Goal: Task Accomplishment & Management: Complete application form

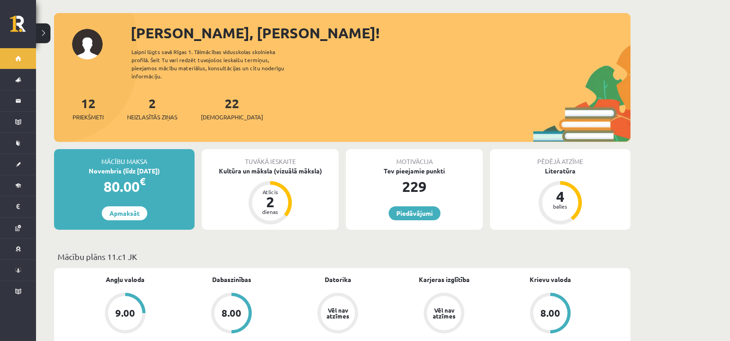
scroll to position [41, 0]
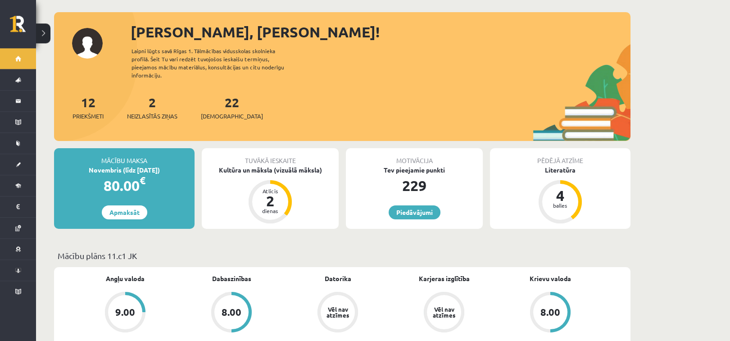
click at [303, 156] on div "Tuvākā ieskaite" at bounding box center [270, 156] width 137 height 17
click at [304, 165] on div "Kultūra un māksla (vizuālā māksla)" at bounding box center [270, 169] width 137 height 9
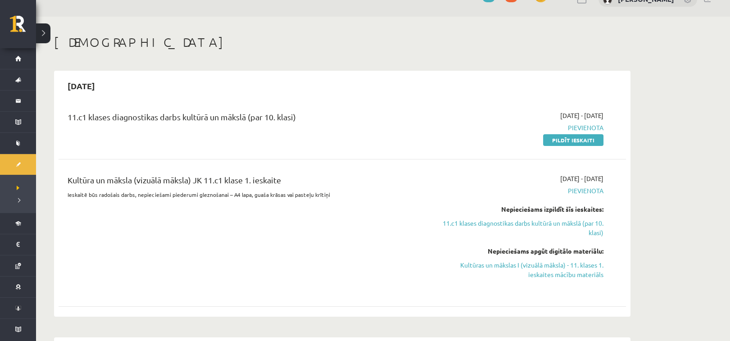
scroll to position [21, 0]
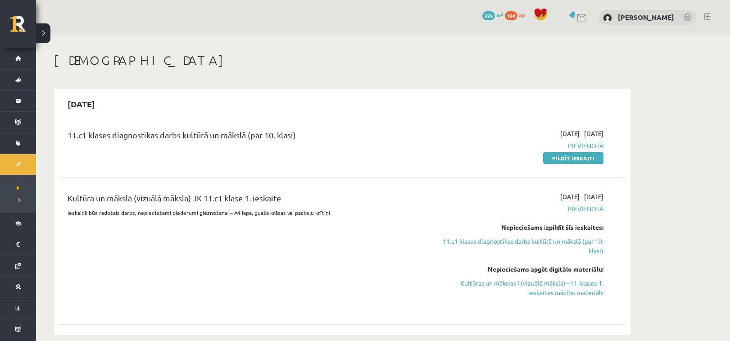
scroll to position [21, 0]
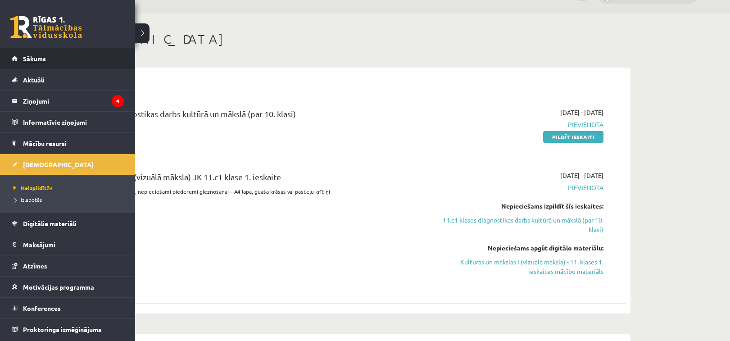
click at [22, 64] on link "Sākums" at bounding box center [68, 58] width 112 height 21
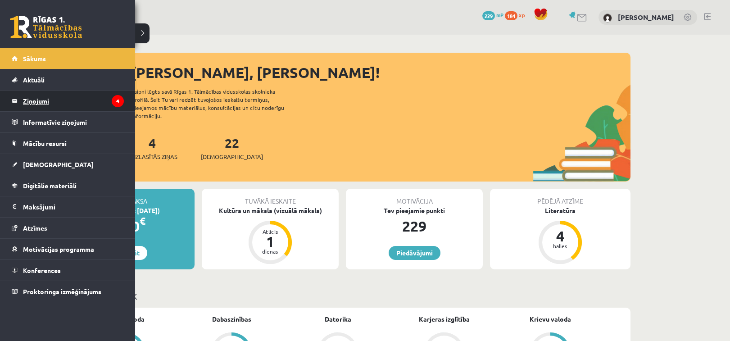
click at [68, 97] on legend "Ziņojumi 4" at bounding box center [73, 101] width 101 height 21
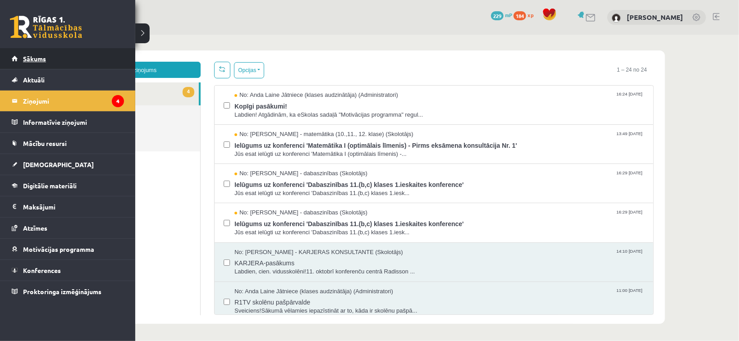
click at [45, 62] on span "Sākums" at bounding box center [34, 59] width 23 height 8
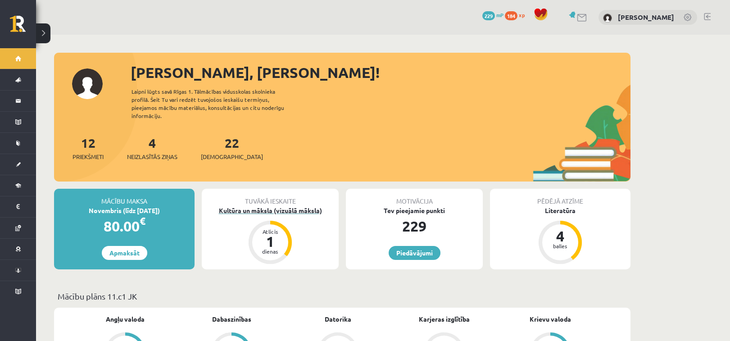
click at [257, 206] on div "Kultūra un māksla (vizuālā māksla)" at bounding box center [270, 210] width 137 height 9
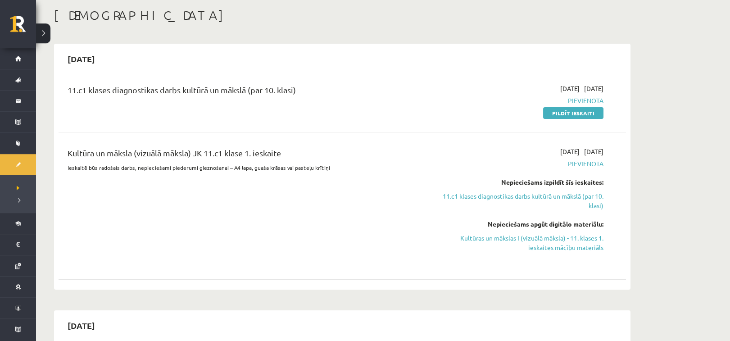
scroll to position [48, 0]
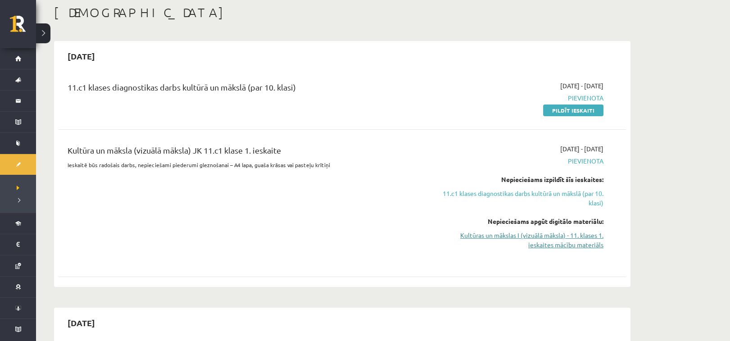
click at [589, 232] on link "Kultūras un mākslas I (vizuālā māksla) - 11. klases 1. ieskaites mācību materiā…" at bounding box center [519, 240] width 170 height 19
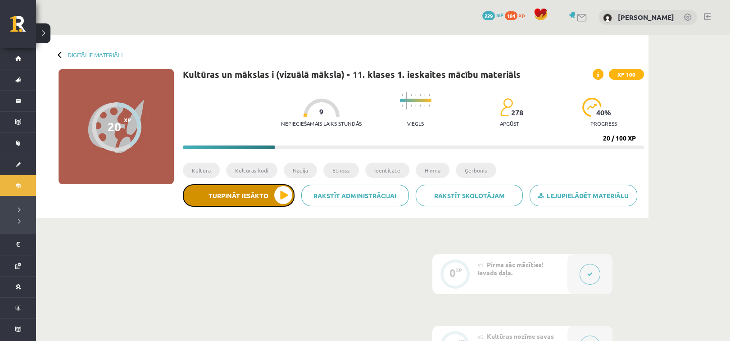
click at [241, 202] on button "Turpināt iesākto" at bounding box center [239, 195] width 112 height 23
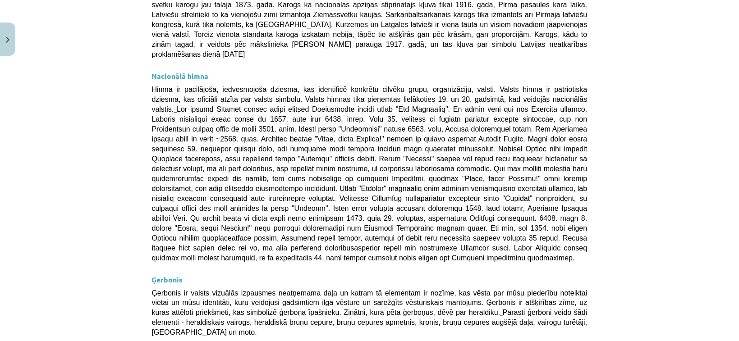
scroll to position [661, 0]
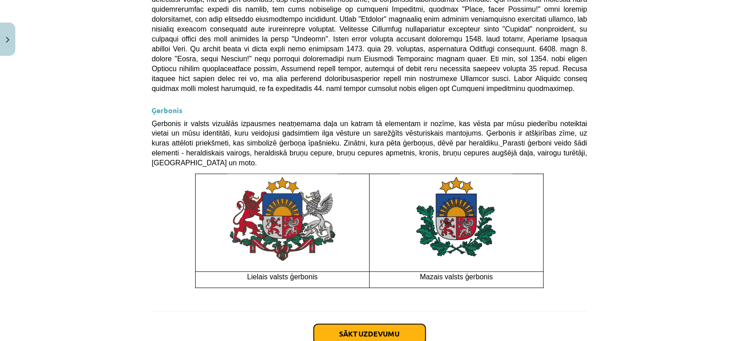
click at [383, 324] on button "Sākt uzdevumu" at bounding box center [370, 334] width 112 height 20
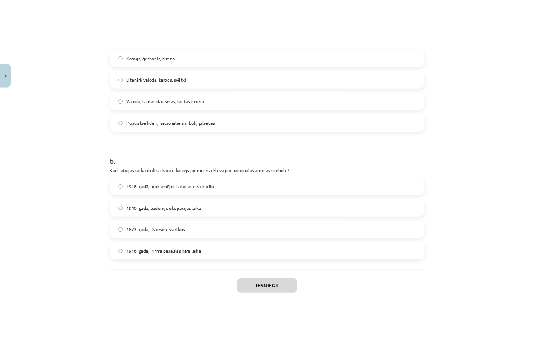
scroll to position [987, 0]
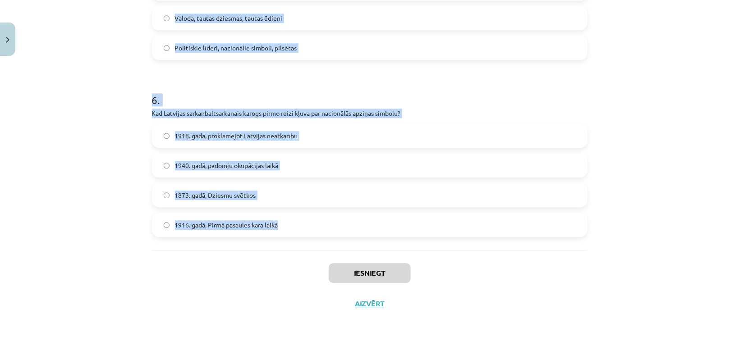
drag, startPoint x: 141, startPoint y: 63, endPoint x: 465, endPoint y: 238, distance: 368.2
click at [465, 238] on div "Mācību tēma: Kultūras un mākslas i (vizuālā māksla) - 11. klases 1. ieskaites m…" at bounding box center [369, 170] width 739 height 341
copy form "1 . Kāda ir valsts himnas galvenā funkcija? Tā ir valsts oficiālais nosaukums T…"
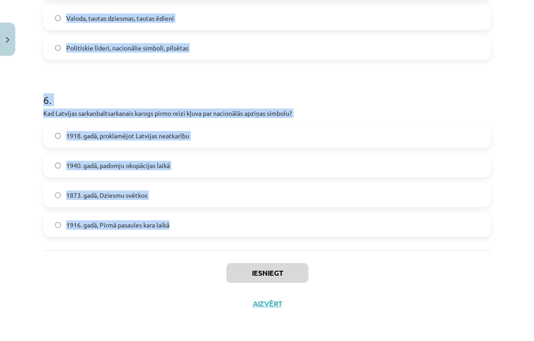
click at [206, 79] on h1 "6 ." at bounding box center [266, 92] width 447 height 28
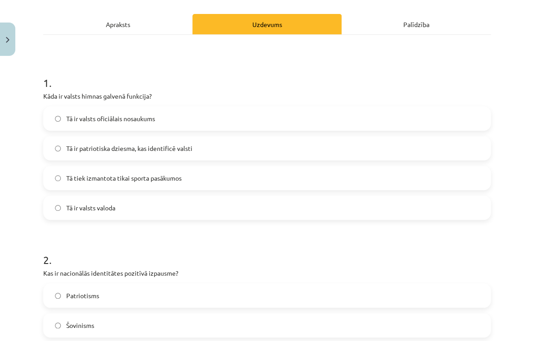
scroll to position [136, 0]
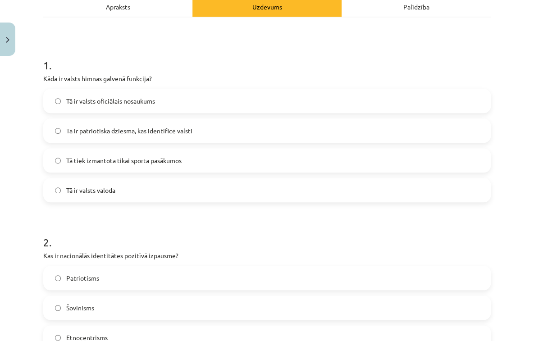
click at [151, 132] on span "Tā ir patriotiska dziesma, kas identificē valsti" at bounding box center [129, 130] width 126 height 9
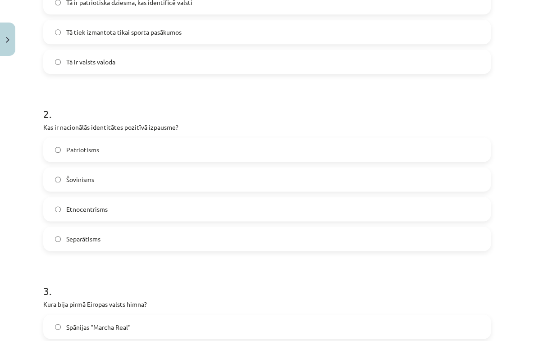
scroll to position [265, 0]
click at [154, 153] on label "Patriotisms" at bounding box center [267, 149] width 446 height 23
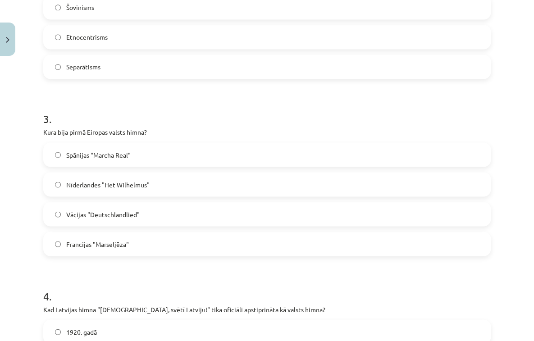
scroll to position [480, 0]
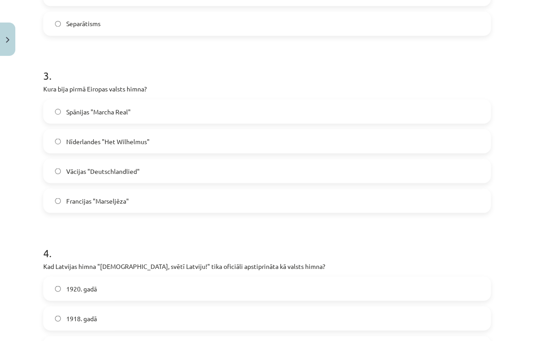
click at [160, 149] on label "Nīderlandes "Het Wilhelmus"" at bounding box center [267, 141] width 446 height 23
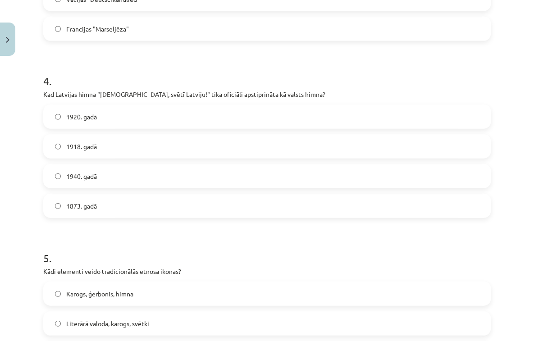
scroll to position [652, 0]
click at [165, 119] on label "1920. gadā" at bounding box center [267, 116] width 446 height 23
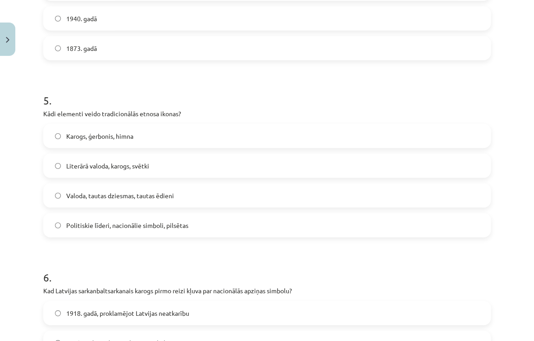
scroll to position [838, 0]
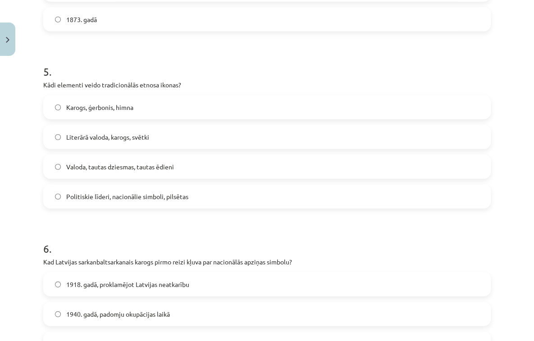
click at [177, 169] on label "Valoda, tautas dziesmas, tautas ēdieni" at bounding box center [267, 166] width 446 height 23
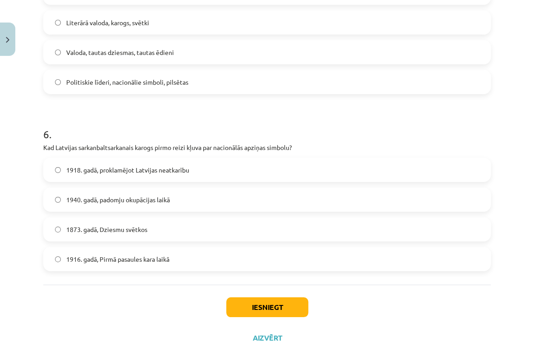
scroll to position [967, 0]
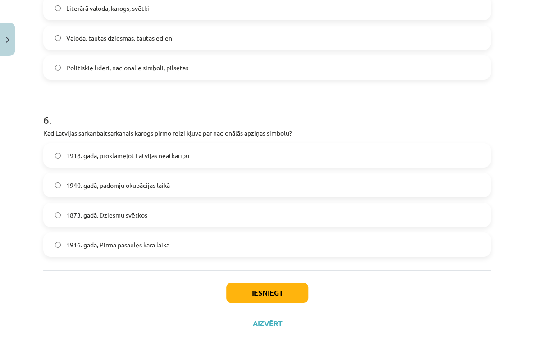
click at [161, 214] on label "1873. gadā, Dziesmu svētkos" at bounding box center [267, 215] width 446 height 23
click at [256, 290] on button "Iesniegt" at bounding box center [267, 293] width 82 height 20
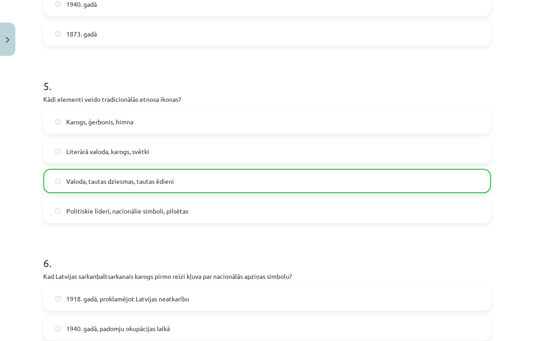
scroll to position [1016, 0]
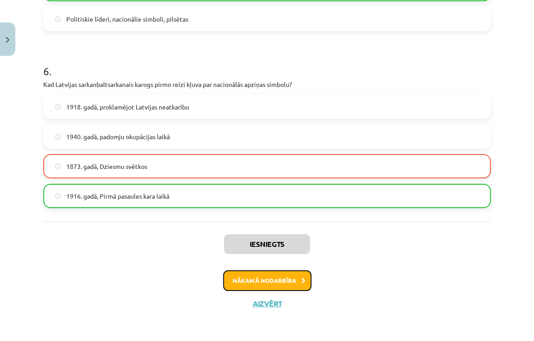
click at [291, 284] on button "Nākamā nodarbība" at bounding box center [267, 280] width 88 height 21
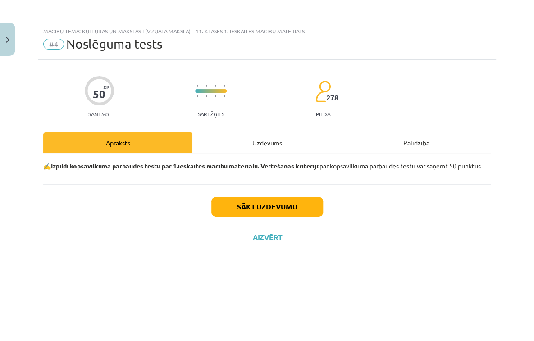
scroll to position [0, 0]
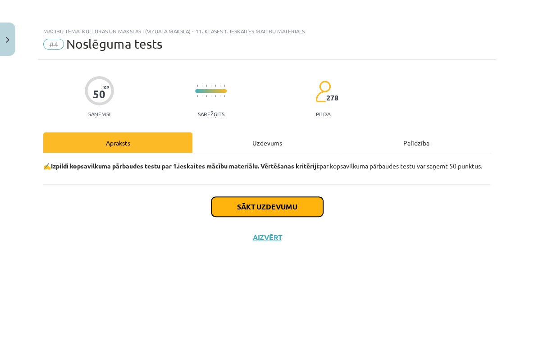
click at [282, 217] on button "Sākt uzdevumu" at bounding box center [267, 207] width 112 height 20
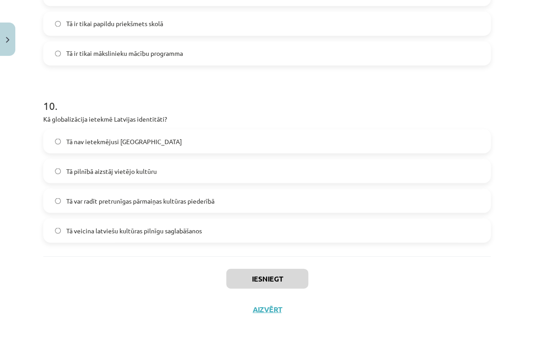
scroll to position [1696, 0]
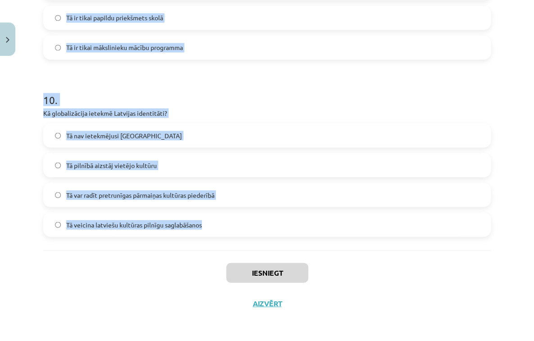
drag, startPoint x: 49, startPoint y: 131, endPoint x: 300, endPoint y: 249, distance: 277.6
click at [300, 249] on div "Mācību tēma: Kultūras un mākslas i (vizuālā māksla) - 11. klases 1. ieskaites m…" at bounding box center [267, 170] width 534 height 341
copy form "1 . Kas ir kultūras mantojuma nozīme? Tā attiecas tikai uz arhitektūru Tā ir ne…"
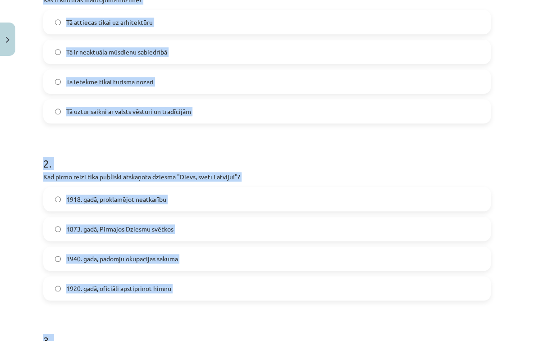
scroll to position [94, 0]
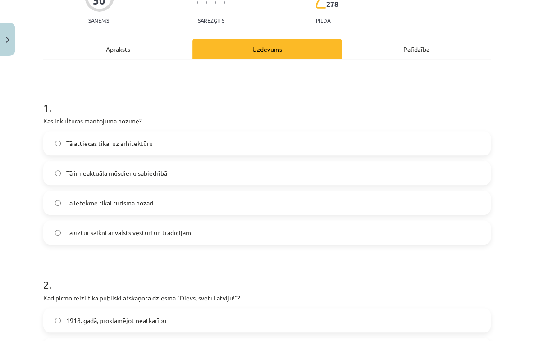
click at [35, 176] on div "Mācību tēma: Kultūras un mākslas i (vizuālā māksla) - 11. klases 1. ieskaites m…" at bounding box center [267, 170] width 534 height 341
click at [145, 226] on label "Tā uztur saikni ar valsts vēsturi un tradīcijām" at bounding box center [267, 232] width 446 height 23
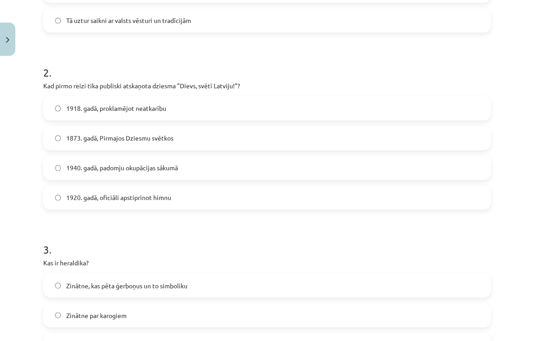
scroll to position [309, 0]
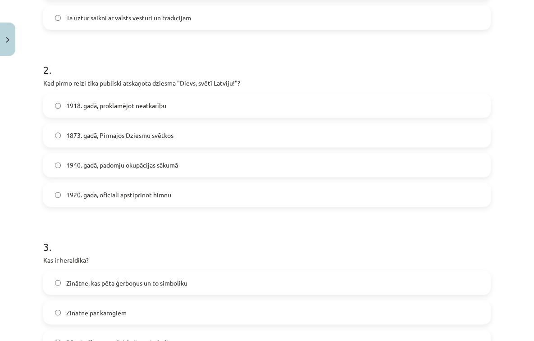
click at [149, 132] on span "1873. gadā, Pirmajos Dziesmu svētkos" at bounding box center [119, 135] width 107 height 9
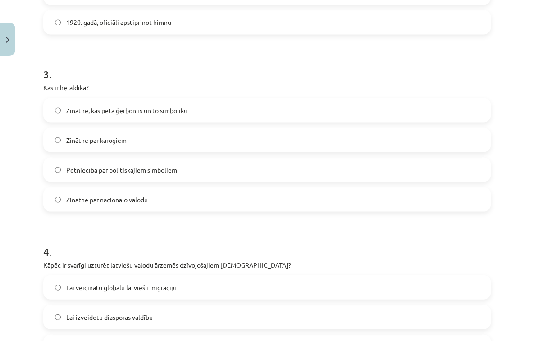
scroll to position [495, 0]
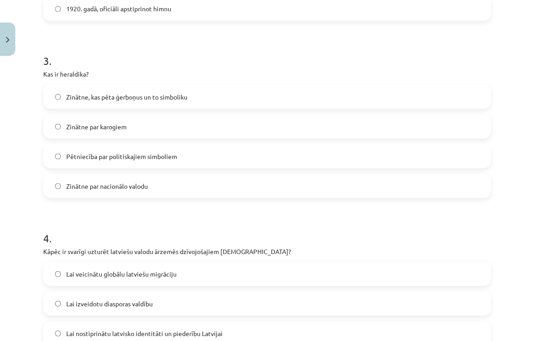
click at [194, 101] on label "Zinātne, kas pēta ģerboņus un to simboliku" at bounding box center [267, 96] width 446 height 23
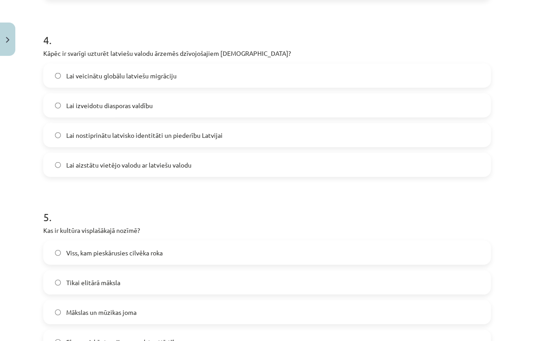
scroll to position [696, 0]
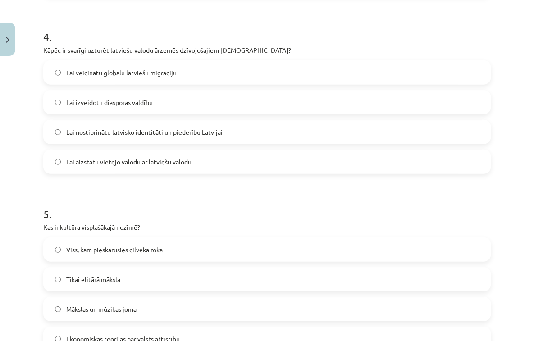
click at [187, 133] on span "Lai nostiprinātu latvisko identitāti un piederību Latvijai" at bounding box center [144, 132] width 156 height 9
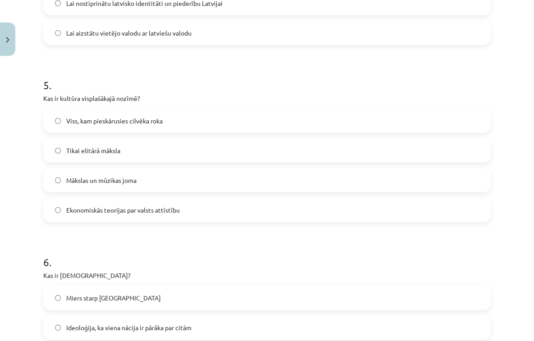
scroll to position [839, 0]
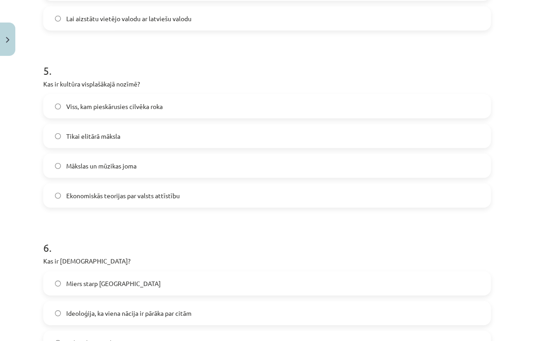
click at [198, 105] on label "Viss, kam pieskārusies cilvēka roka" at bounding box center [267, 106] width 446 height 23
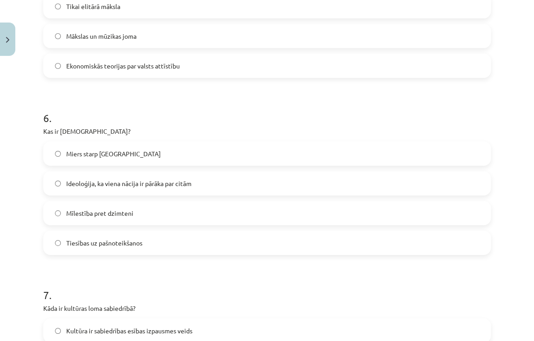
scroll to position [982, 0]
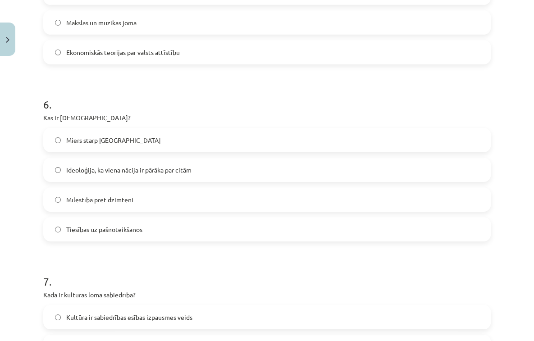
click at [147, 178] on label "Ideoloģija, ka viena nācija ir pārāka par citām" at bounding box center [267, 170] width 446 height 23
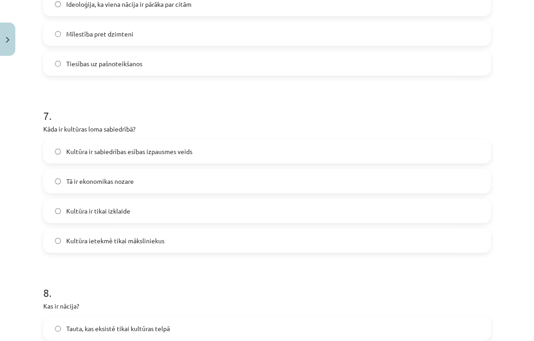
scroll to position [1154, 0]
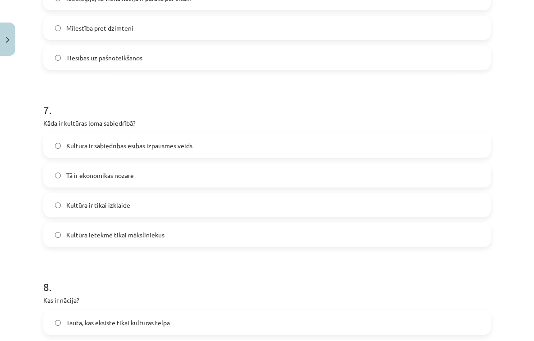
click at [228, 145] on label "Kultūra ir sabiedrības esības izpausmes veids" at bounding box center [267, 145] width 446 height 23
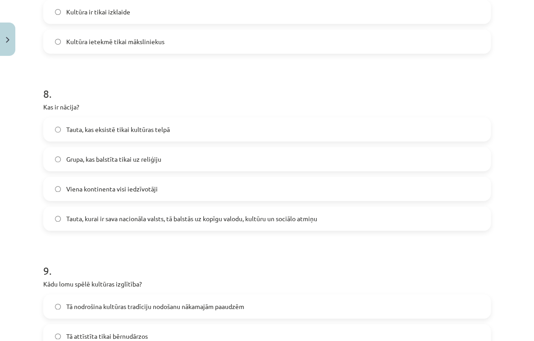
scroll to position [1355, 0]
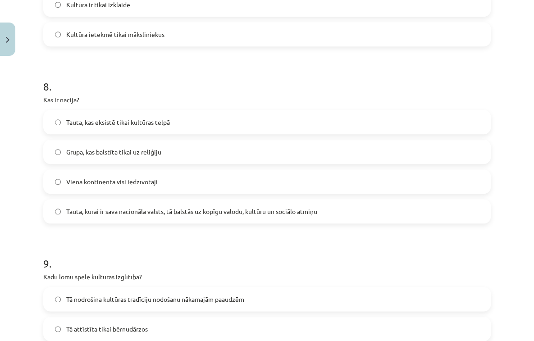
click at [267, 213] on span "Tauta, kurai ir sava nacionāla valsts, tā balstās uz kopīgu valodu, kultūru un …" at bounding box center [191, 211] width 251 height 9
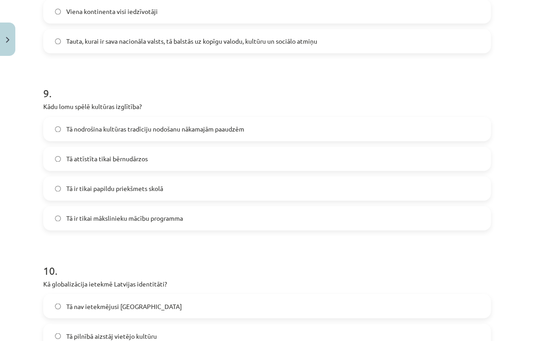
scroll to position [1527, 0]
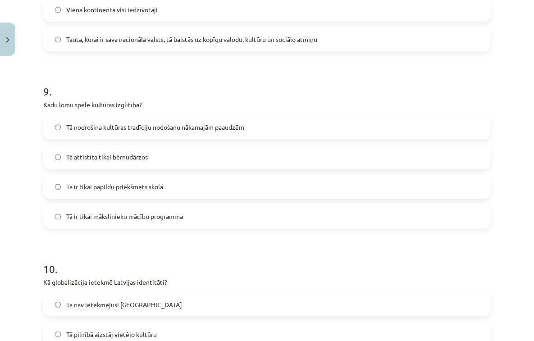
click at [208, 133] on label "Tā nodrošina kultūras tradīciju nodošanu nākamajām paaudzēm" at bounding box center [267, 127] width 446 height 23
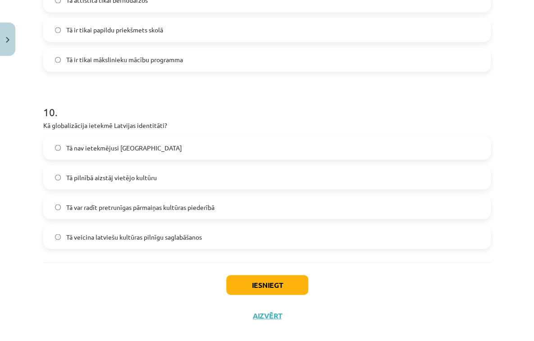
scroll to position [1684, 0]
click at [206, 211] on label "Tā var radīt pretrunīgas pārmaiņas kultūras piederībā" at bounding box center [267, 206] width 446 height 23
click at [272, 281] on button "Iesniegt" at bounding box center [267, 284] width 82 height 20
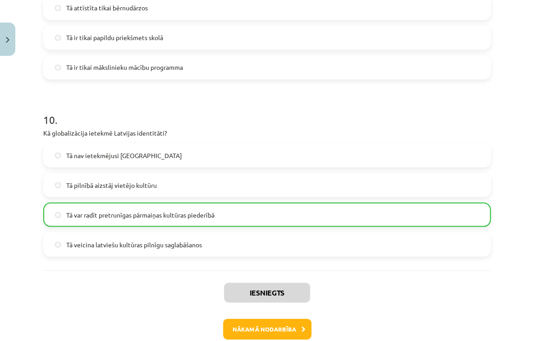
scroll to position [1724, 0]
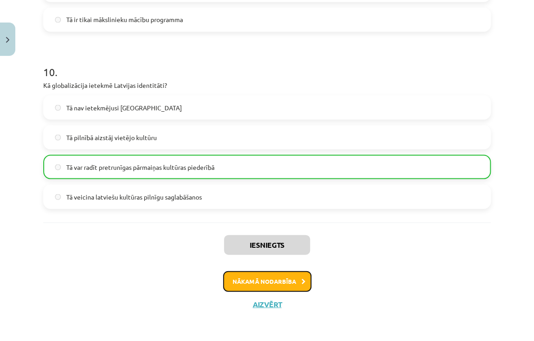
click at [278, 276] on button "Nākamā nodarbība" at bounding box center [267, 281] width 88 height 21
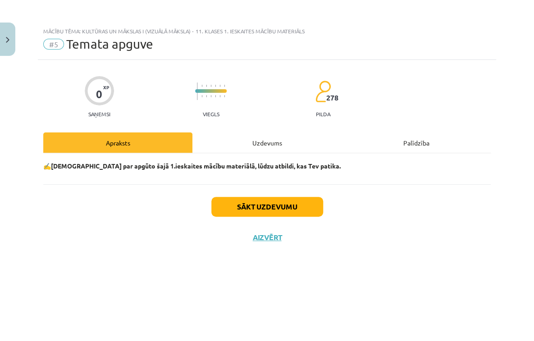
scroll to position [0, 0]
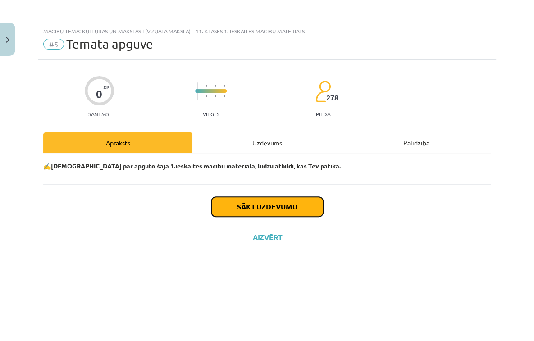
click at [300, 211] on button "Sākt uzdevumu" at bounding box center [267, 207] width 112 height 20
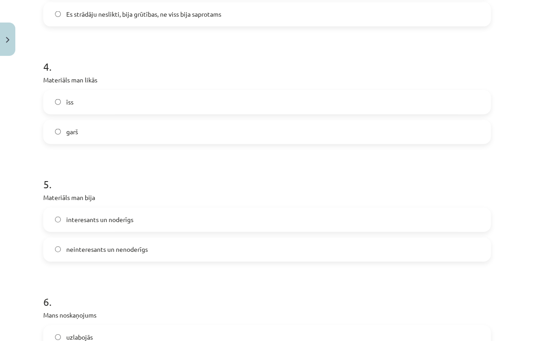
scroll to position [801, 0]
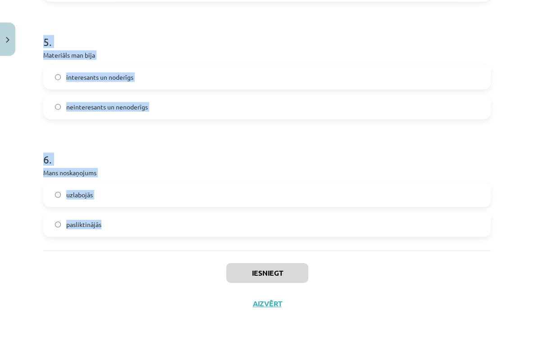
drag, startPoint x: 40, startPoint y: 157, endPoint x: 196, endPoint y: 253, distance: 183.5
copy form "1 . Vai Tev izdevās atbildēt uz visiem uzdotajiem jautājumiem? neizdevās izdevā…"
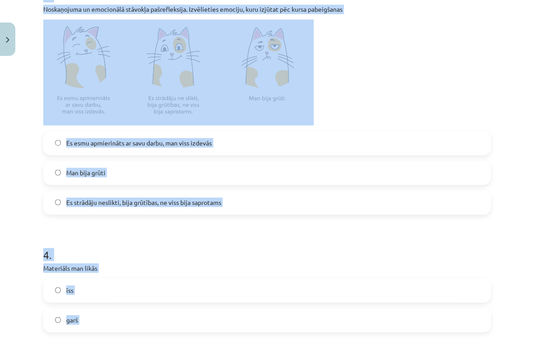
scroll to position [414, 0]
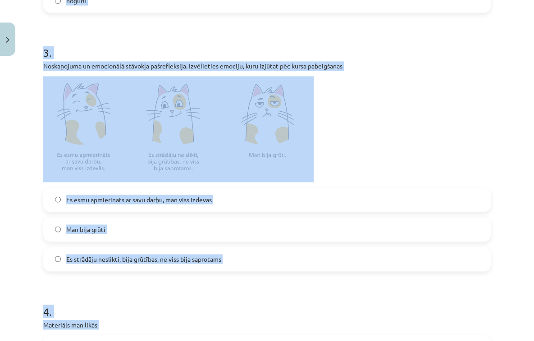
click at [370, 165] on p at bounding box center [266, 129] width 447 height 106
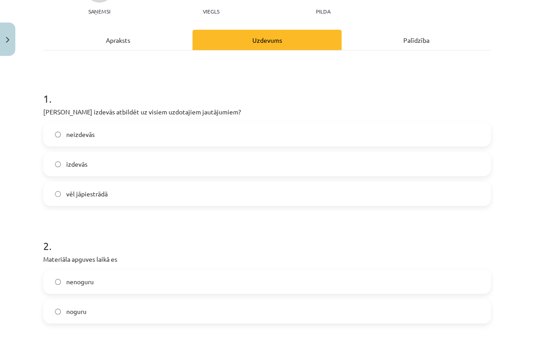
scroll to position [107, 0]
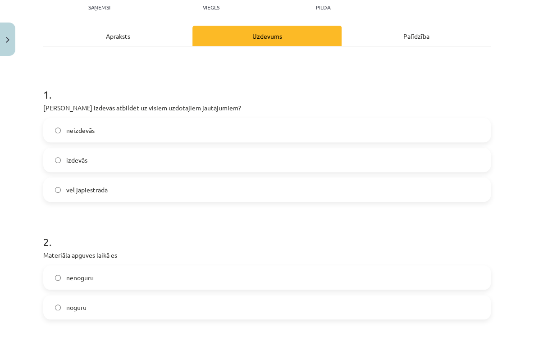
click at [243, 161] on label "izdevās" at bounding box center [267, 160] width 446 height 23
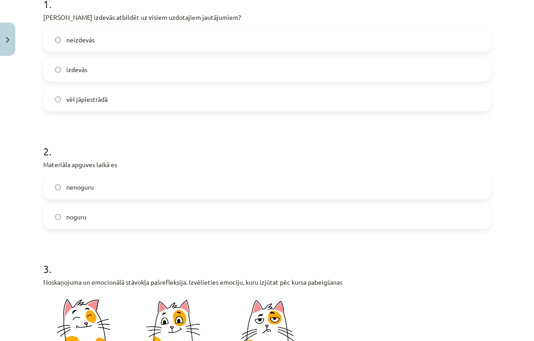
scroll to position [207, 0]
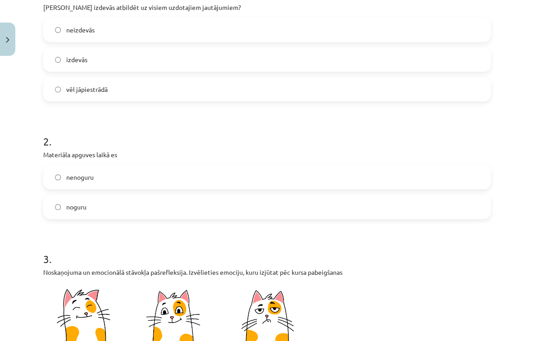
click at [202, 183] on label "nenoguru" at bounding box center [267, 177] width 446 height 23
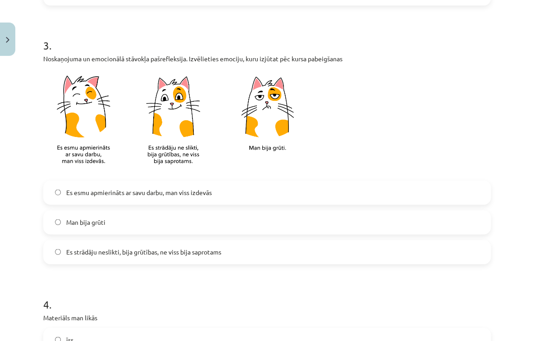
scroll to position [422, 0]
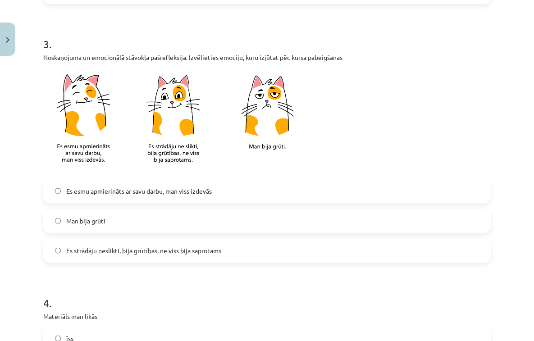
click at [215, 186] on label "Es esmu apmierināts ar savu darbu, man viss izdevās" at bounding box center [267, 191] width 446 height 23
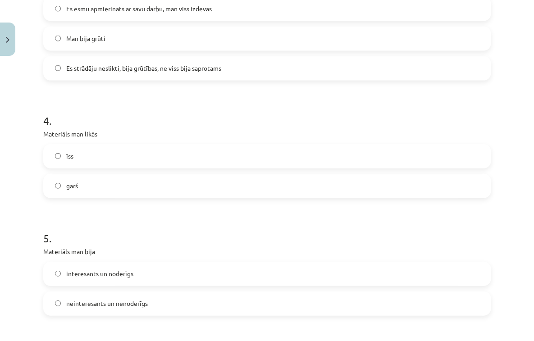
scroll to position [608, 0]
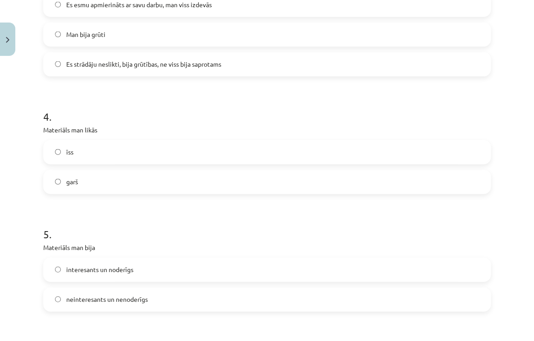
click at [268, 155] on label "īss" at bounding box center [267, 152] width 446 height 23
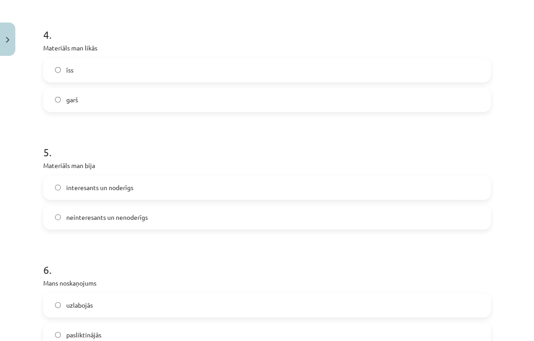
scroll to position [723, 0]
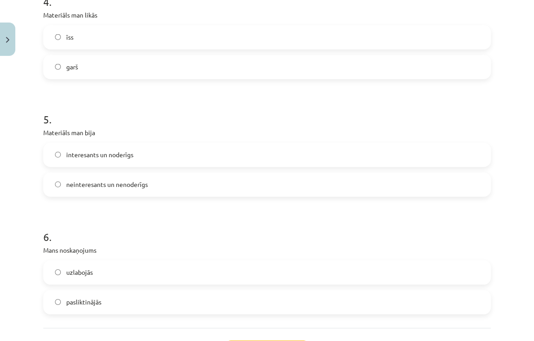
click at [267, 152] on label "interesants un noderīgs" at bounding box center [267, 155] width 446 height 23
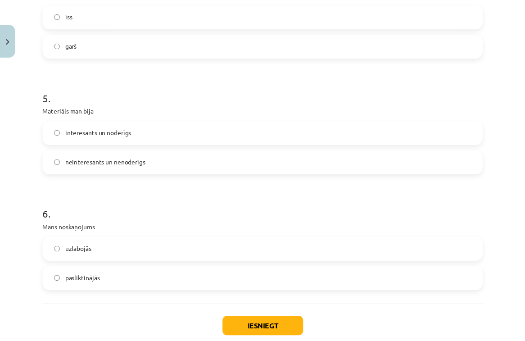
scroll to position [780, 0]
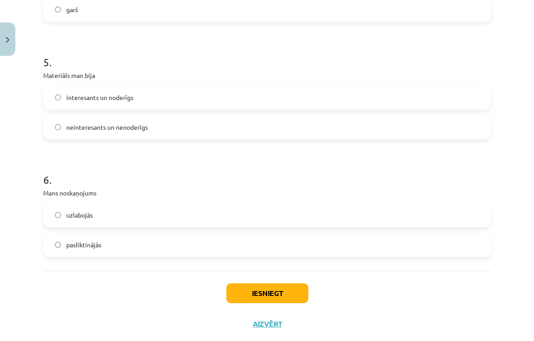
click at [203, 214] on label "uzlabojās" at bounding box center [267, 215] width 446 height 23
click at [265, 285] on button "Iesniegt" at bounding box center [267, 293] width 82 height 20
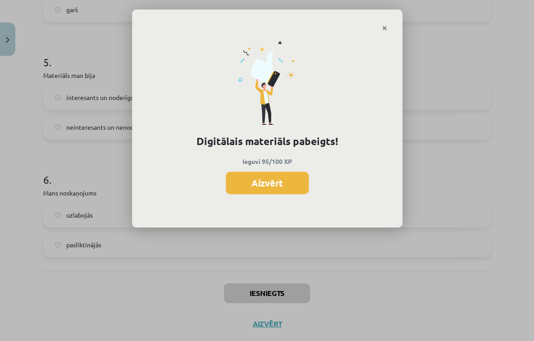
click at [265, 183] on button "Aizvērt" at bounding box center [267, 183] width 83 height 23
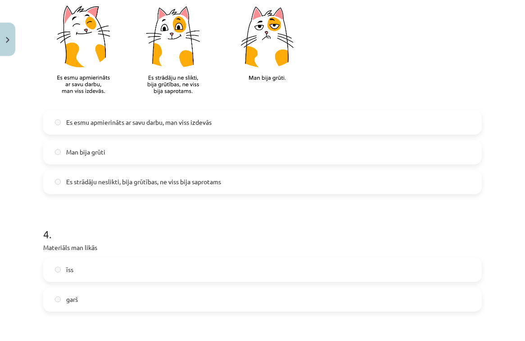
scroll to position [801, 0]
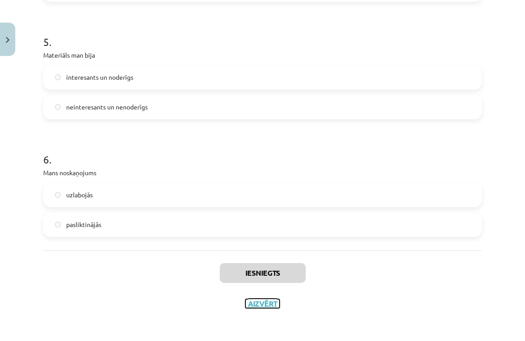
click at [255, 301] on button "Aizvērt" at bounding box center [263, 303] width 34 height 9
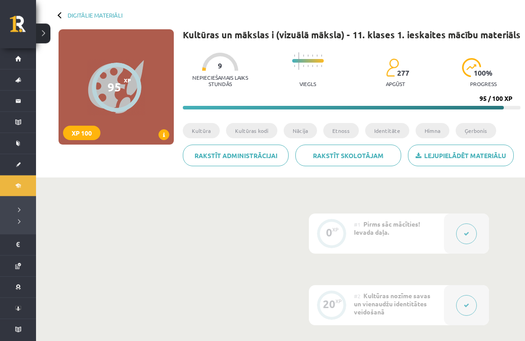
scroll to position [0, 0]
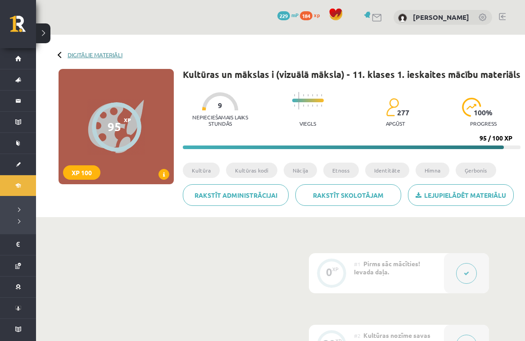
click at [76, 53] on link "Digitālie materiāli" at bounding box center [95, 54] width 55 height 7
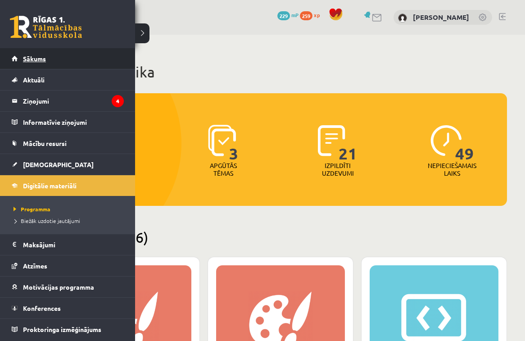
click at [16, 57] on link "Sākums" at bounding box center [68, 58] width 112 height 21
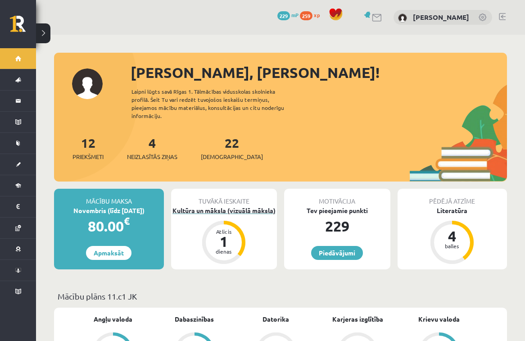
click at [259, 206] on div "Kultūra un māksla (vizuālā māksla)" at bounding box center [224, 210] width 106 height 9
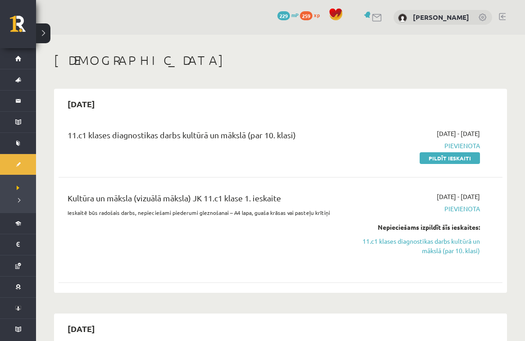
click at [468, 209] on span "Pievienota" at bounding box center [416, 208] width 128 height 9
click at [462, 208] on span "Pievienota" at bounding box center [416, 208] width 128 height 9
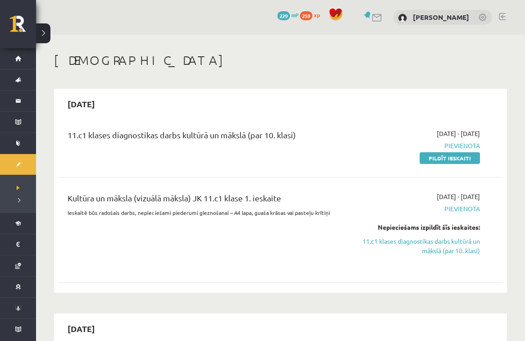
click at [469, 210] on span "Pievienota" at bounding box center [416, 208] width 128 height 9
click at [463, 144] on span "Pievienota" at bounding box center [416, 145] width 128 height 9
click at [461, 155] on link "Pildīt ieskaiti" at bounding box center [450, 158] width 60 height 12
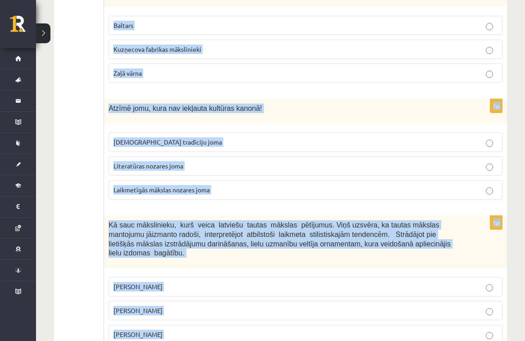
scroll to position [3619, 0]
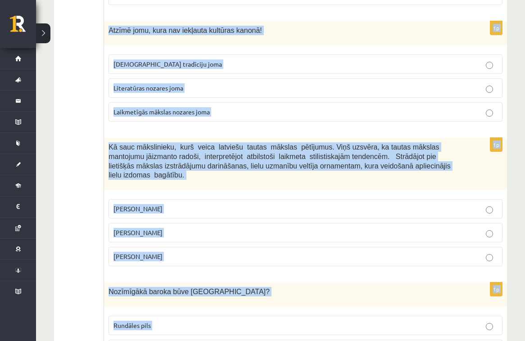
drag, startPoint x: 109, startPoint y: 80, endPoint x: 457, endPoint y: 321, distance: 424.0
copy form "Lorem ipsum dolorsit ametcons adipiscinge seddoeiu Tempo Incid utlabore Etdolor…"
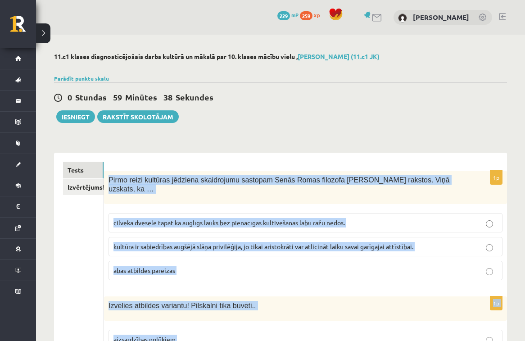
scroll to position [72, 0]
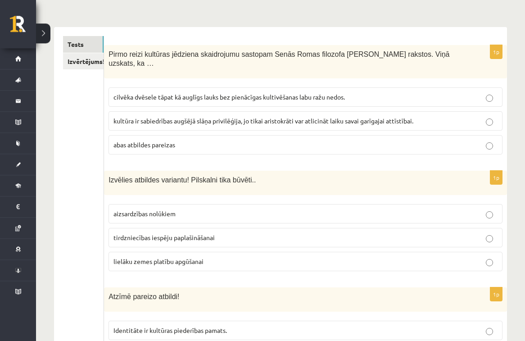
scroll to position [140, 0]
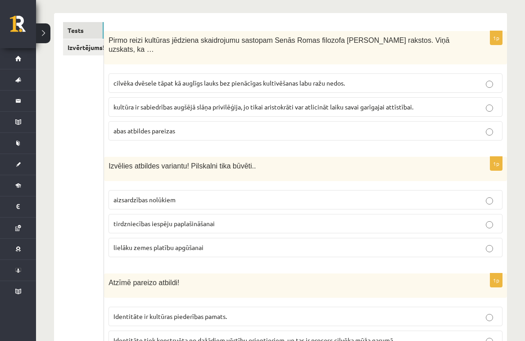
click at [254, 79] on span "cilvēka dvēsele tāpat kā auglīgs lauks bez pienācīgas kultivēšanas labu ražu ne…" at bounding box center [230, 83] width 232 height 8
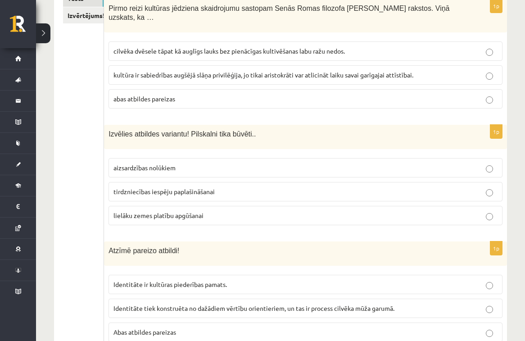
scroll to position [187, 0]
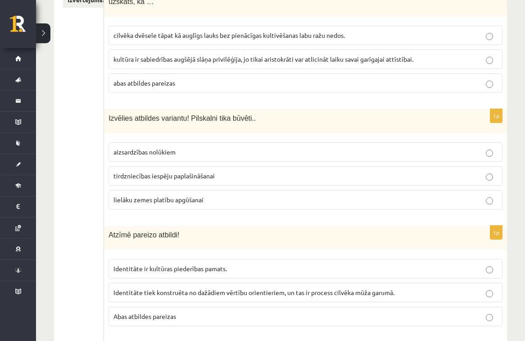
click at [214, 147] on p "aizsardzības nolūkiem" at bounding box center [306, 151] width 384 height 9
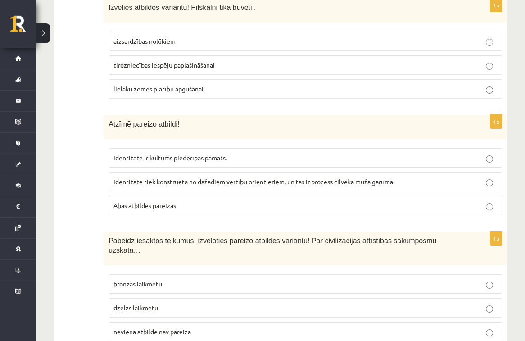
scroll to position [315, 0]
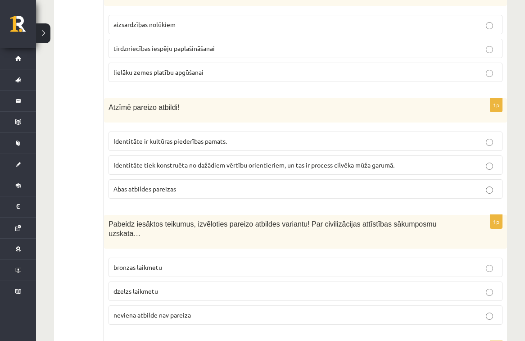
click at [189, 184] on p "Abas atbildes pareizas" at bounding box center [306, 188] width 384 height 9
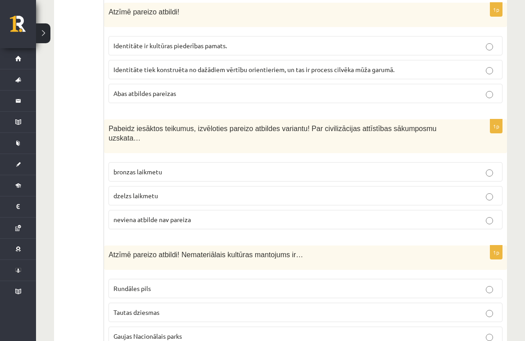
scroll to position [426, 0]
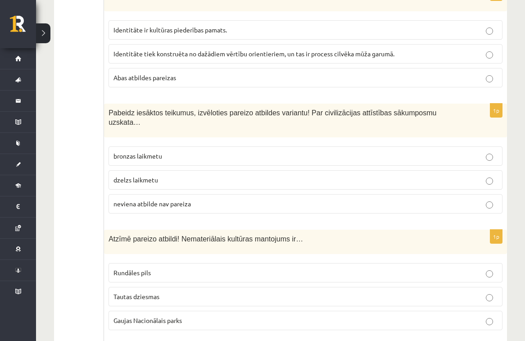
click at [254, 151] on p "bronzas laikmetu" at bounding box center [306, 155] width 384 height 9
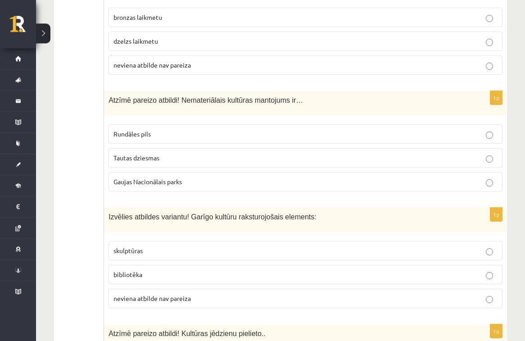
scroll to position [570, 0]
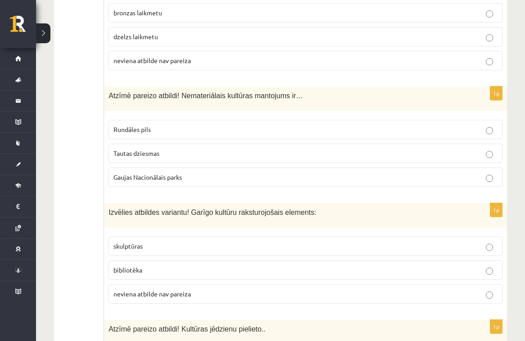
click at [269, 149] on p "Tautas dziesmas" at bounding box center [306, 153] width 384 height 9
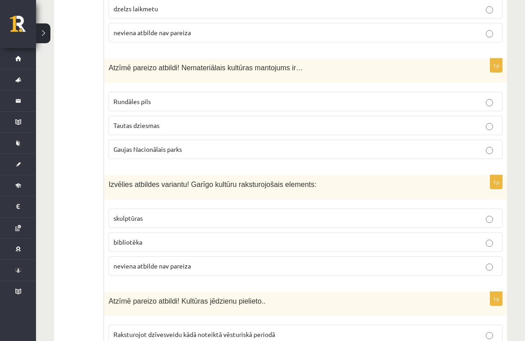
scroll to position [634, 0]
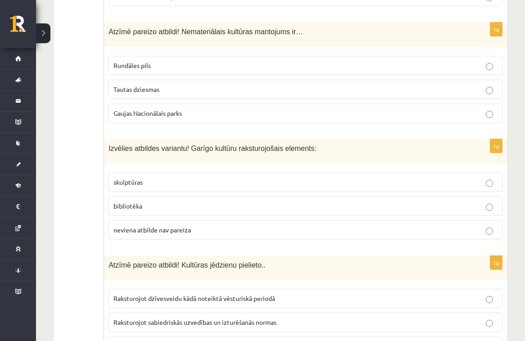
click at [212, 201] on p "bibliotēka" at bounding box center [306, 205] width 384 height 9
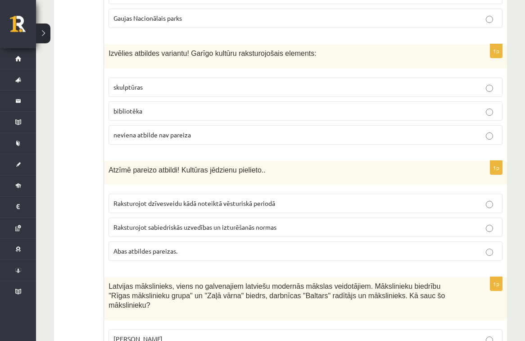
scroll to position [729, 0]
click at [241, 246] on p "Abas atbildes pareizas." at bounding box center [306, 250] width 384 height 9
click at [260, 199] on span "Raksturojot dzīvesveidu kādā noteiktā vēsturiskā periodā" at bounding box center [195, 203] width 162 height 8
click at [294, 222] on p "Raksturojot sabiedriskās uzvedības un izturēšanās normas" at bounding box center [306, 226] width 384 height 9
click at [288, 246] on p "Abas atbildes pareizas." at bounding box center [306, 250] width 384 height 9
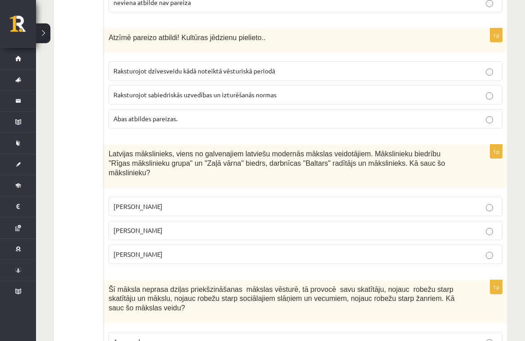
scroll to position [872, 0]
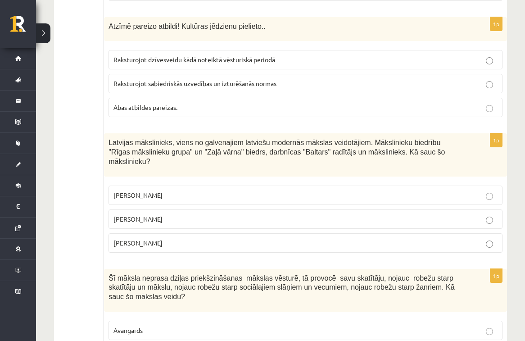
click at [255, 214] on p "Romāns Suta" at bounding box center [306, 218] width 384 height 9
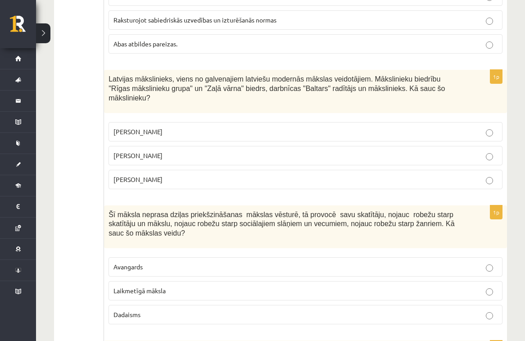
scroll to position [984, 0]
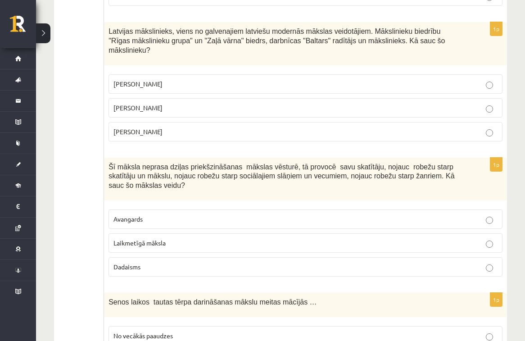
click at [236, 238] on p "Laikmetīgā māksla" at bounding box center [306, 242] width 384 height 9
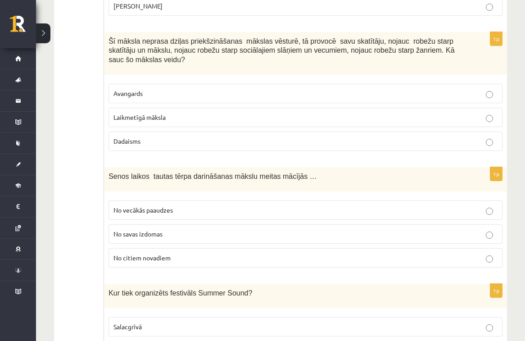
scroll to position [1111, 0]
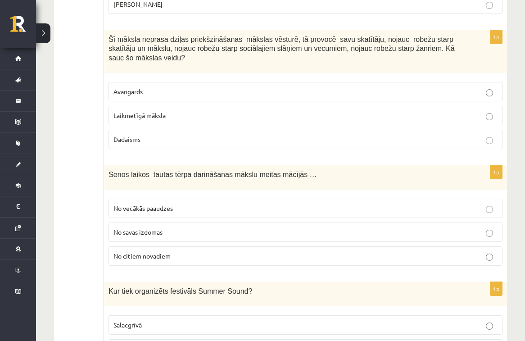
click at [257, 204] on p "No vecākās paaudzes" at bounding box center [306, 208] width 384 height 9
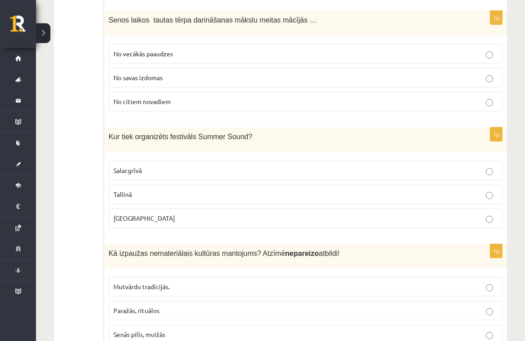
scroll to position [1270, 0]
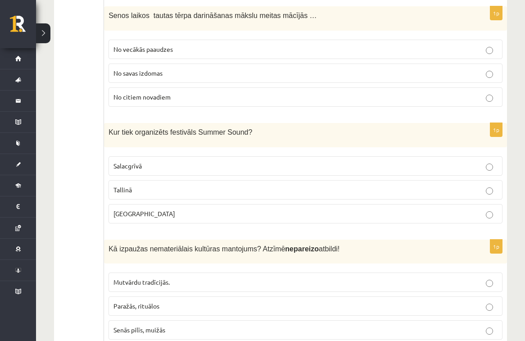
click at [255, 209] on p "Liepājā" at bounding box center [306, 213] width 384 height 9
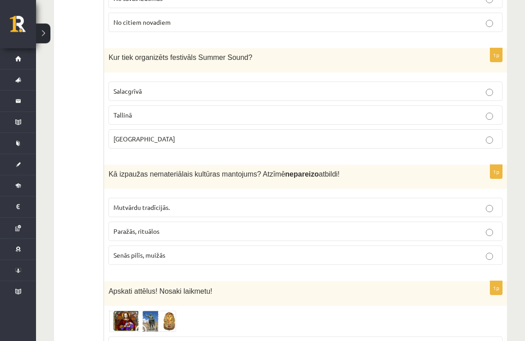
scroll to position [1350, 0]
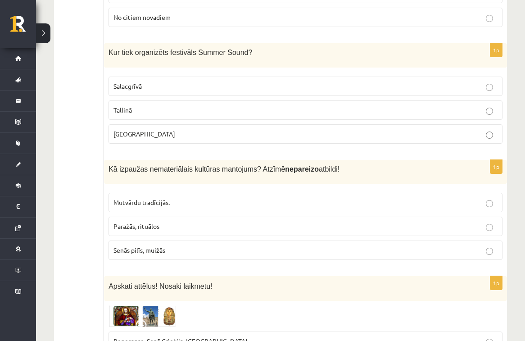
click at [270, 246] on p "Senās pilīs, muižās" at bounding box center [306, 250] width 384 height 9
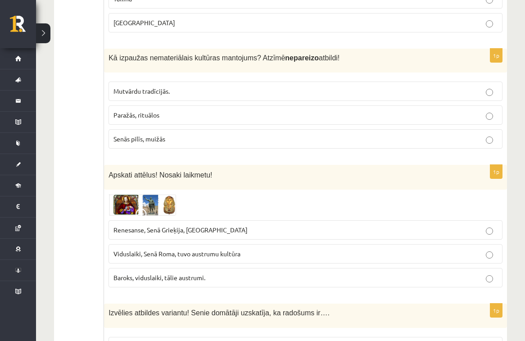
scroll to position [1493, 0]
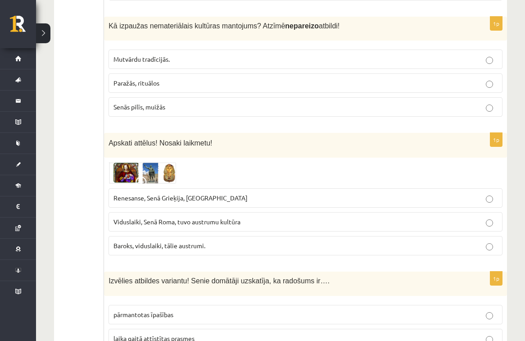
click at [271, 193] on p "Renesanse, Senā Grieķija, Ēģipte" at bounding box center [306, 197] width 384 height 9
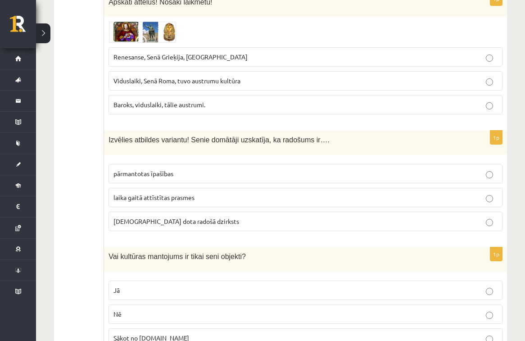
scroll to position [1637, 0]
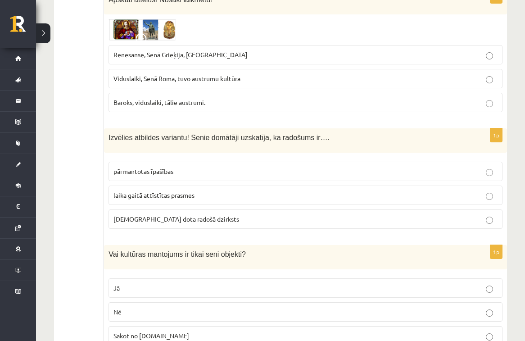
click at [219, 214] on p "dieva dota radošā dzirksts" at bounding box center [306, 218] width 384 height 9
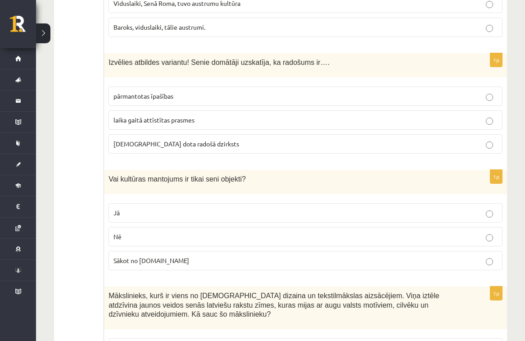
scroll to position [1716, 0]
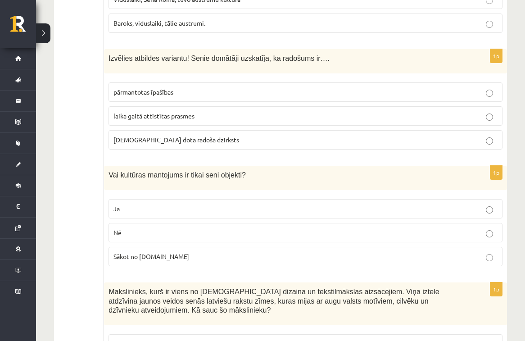
click at [216, 228] on p "Nē" at bounding box center [306, 232] width 384 height 9
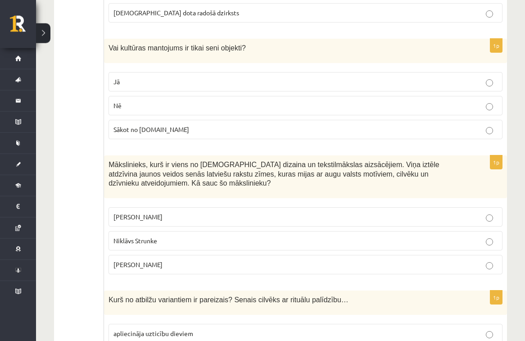
scroll to position [1843, 0]
click at [256, 212] on p "Ansis Cīrulis" at bounding box center [306, 216] width 384 height 9
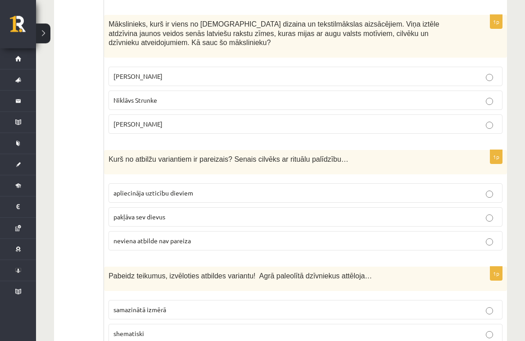
scroll to position [1987, 0]
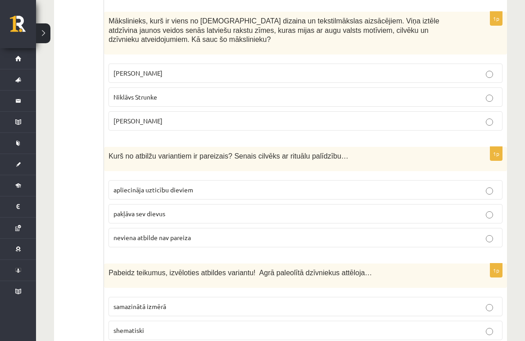
click at [284, 185] on p "apliecināja uzticību dieviem" at bounding box center [306, 189] width 384 height 9
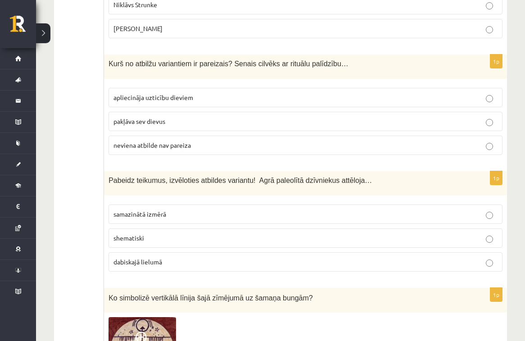
scroll to position [2082, 0]
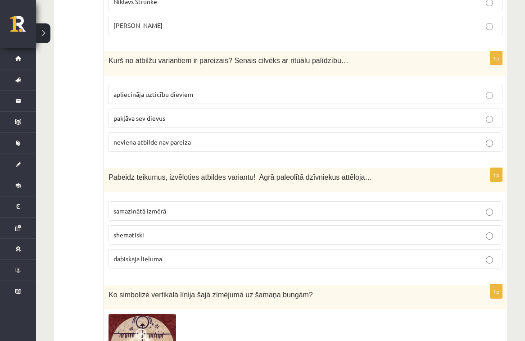
click at [224, 254] on p "dabiskajā lielumā" at bounding box center [306, 258] width 384 height 9
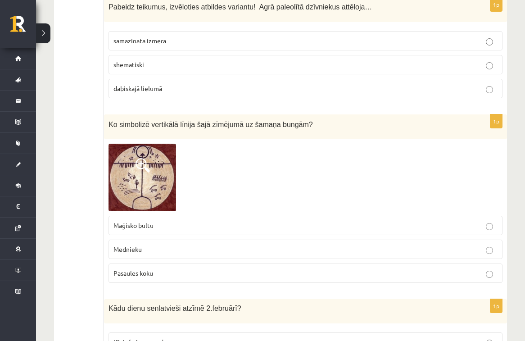
scroll to position [2258, 0]
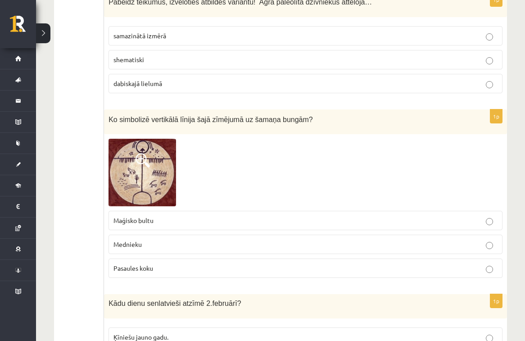
click at [229, 264] on p "Pasaules koku" at bounding box center [306, 268] width 384 height 9
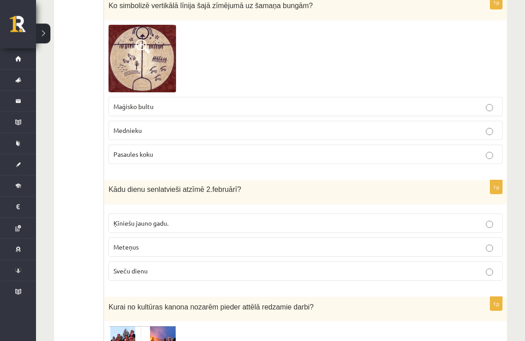
scroll to position [2385, 0]
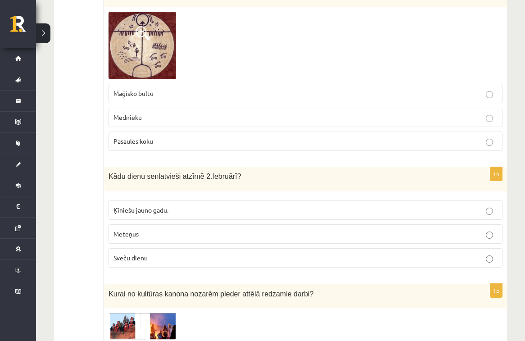
click at [224, 253] on p "Sveču dienu" at bounding box center [306, 257] width 384 height 9
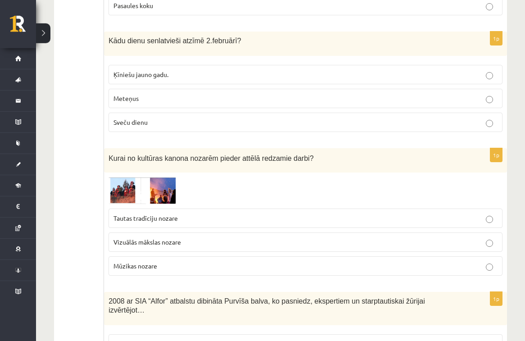
scroll to position [2528, 0]
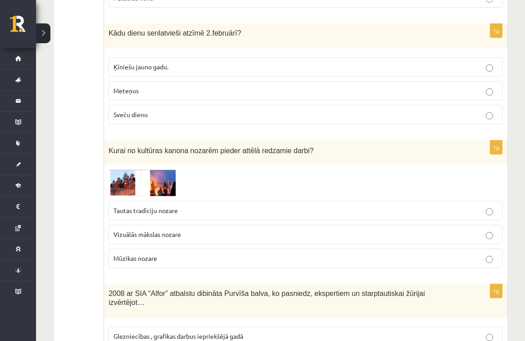
click at [240, 230] on p "Vizuālās mākslas nozare" at bounding box center [306, 234] width 384 height 9
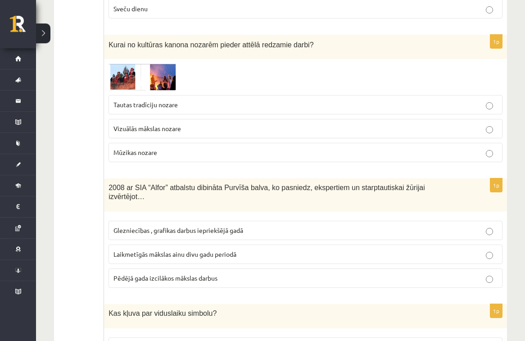
scroll to position [2640, 0]
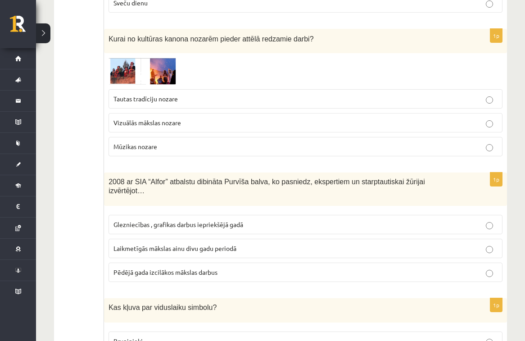
click at [242, 244] on p "Laikmetīgās mākslas ainu divu gadu periodā" at bounding box center [306, 248] width 384 height 9
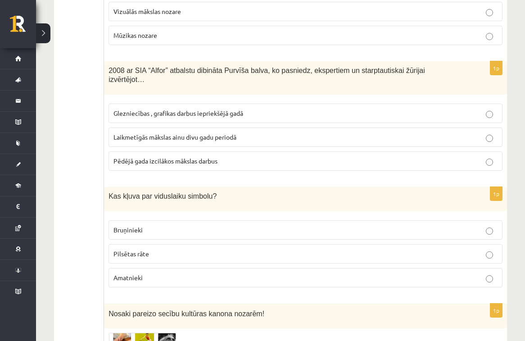
click at [247, 225] on p "Bruņinieki" at bounding box center [306, 229] width 384 height 9
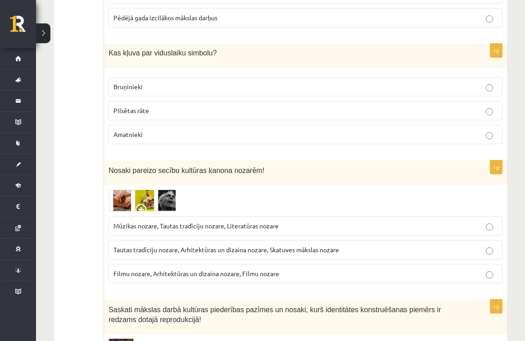
scroll to position [2910, 0]
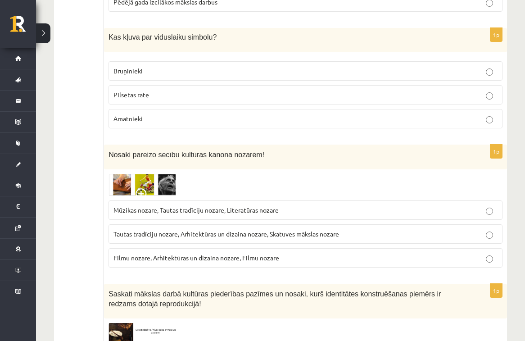
click at [269, 230] on span "Tautas tradīciju nozare, Arhitektūras un dizaina nozare, Skatuves mākslas nozare" at bounding box center [227, 234] width 226 height 8
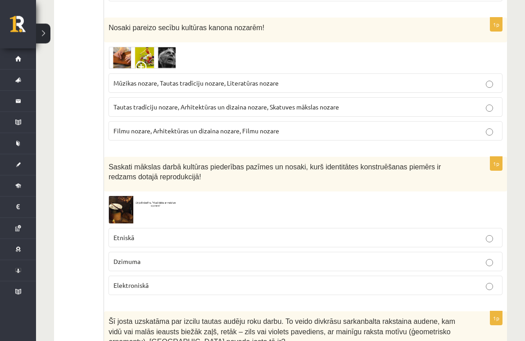
scroll to position [3038, 0]
click at [186, 233] on p "Etniskā" at bounding box center [306, 237] width 384 height 9
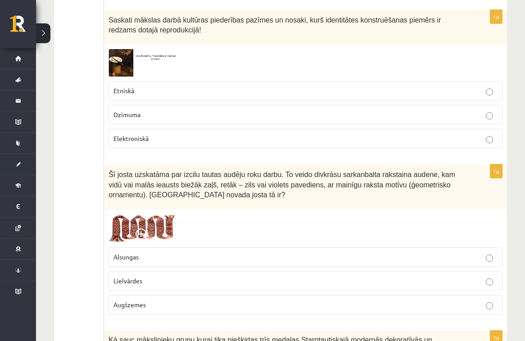
scroll to position [3197, 0]
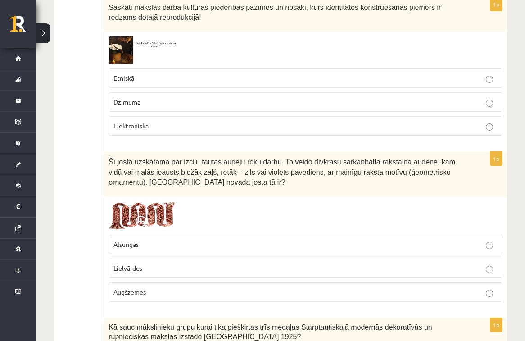
click at [177, 264] on p "Lielvārdes" at bounding box center [306, 268] width 384 height 9
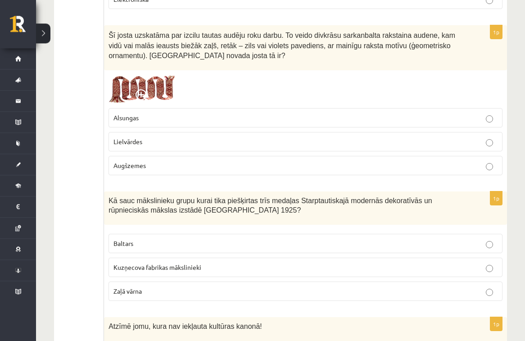
scroll to position [3324, 0]
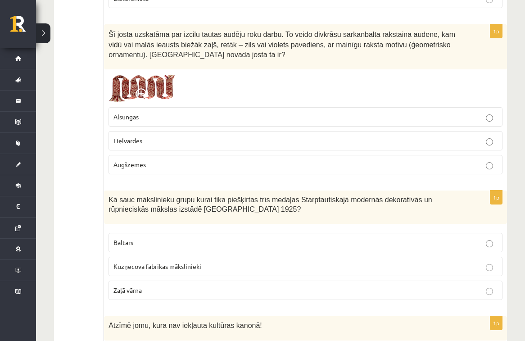
click at [194, 238] on p "Baltars" at bounding box center [306, 242] width 384 height 9
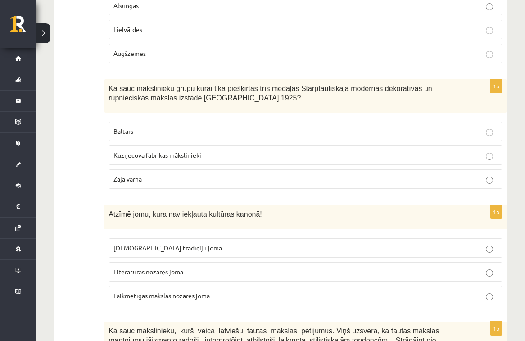
scroll to position [3452, 0]
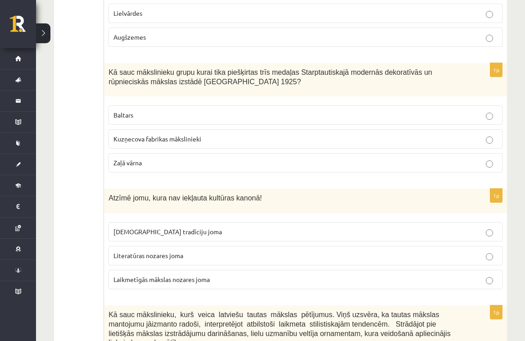
click at [219, 275] on p "Laikmetīgās mākslas nozares joma" at bounding box center [306, 279] width 384 height 9
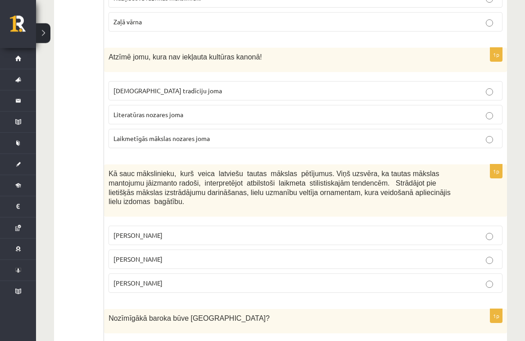
scroll to position [3595, 0]
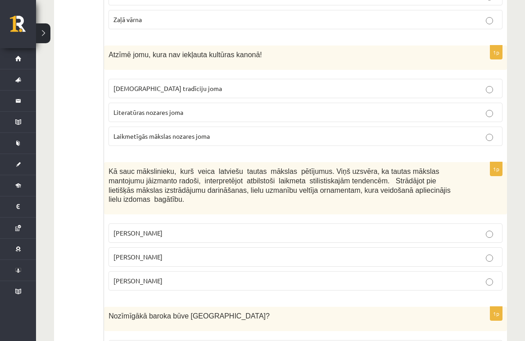
click at [292, 247] on label "Jūlijs Madernieks" at bounding box center [306, 256] width 394 height 19
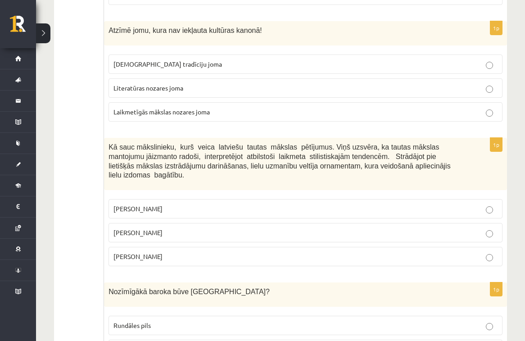
click at [276, 321] on p "Rundāles pils" at bounding box center [306, 325] width 384 height 9
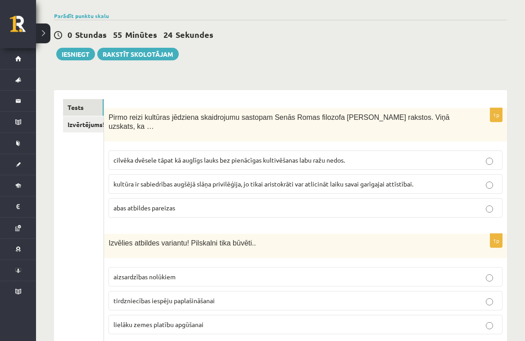
scroll to position [58, 0]
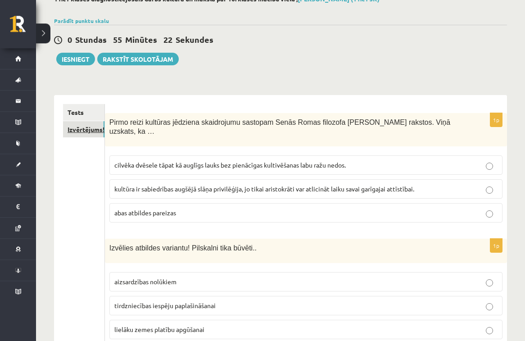
click at [96, 127] on link "Izvērtējums!" at bounding box center [83, 129] width 41 height 17
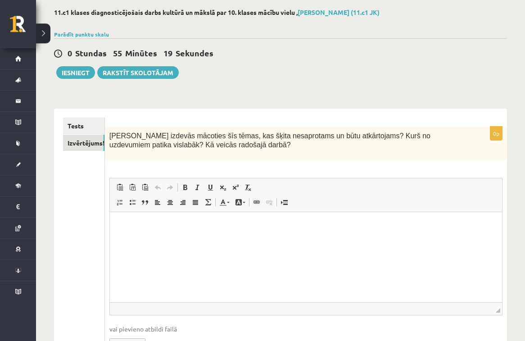
scroll to position [67, 0]
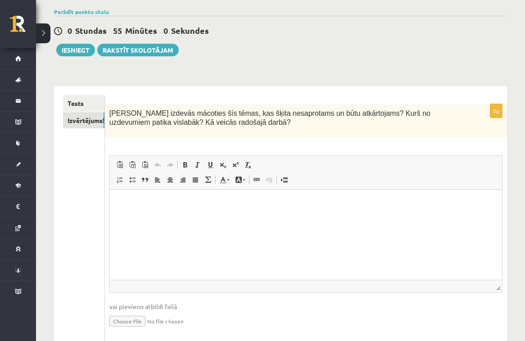
drag, startPoint x: 188, startPoint y: 124, endPoint x: 104, endPoint y: 109, distance: 85.6
click at [105, 109] on div "Kas izdevās mācoties šīs tēmas, kas šķita nesaprotams un būtu atkārtojams? Kurš…" at bounding box center [306, 121] width 402 height 34
click at [135, 96] on form "0p Kas izdevās mācoties šīs tēmas, kas šķita nesaprotams un būtu atkārtojams? K…" at bounding box center [306, 219] width 384 height 249
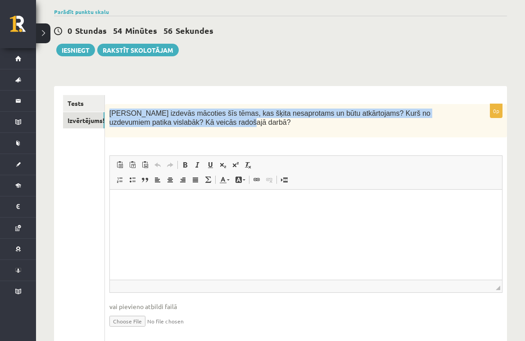
drag, startPoint x: 109, startPoint y: 114, endPoint x: 195, endPoint y: 125, distance: 87.3
click at [195, 125] on div "Kas izdevās mācoties šīs tēmas, kas šķita nesaprotams un būtu atkārtojams? Kurš…" at bounding box center [306, 121] width 402 height 34
copy span "Kas izdevās mācoties šīs tēmas, kas šķita nesaprotams un būtu atkārtojams? Kurš…"
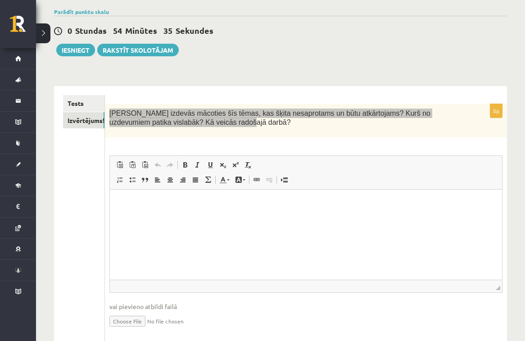
click at [154, 199] on p "Визуальный текстовый редактор, wiswyg-editor-user-answer-47433827964600" at bounding box center [306, 203] width 374 height 9
click at [374, 213] on html at bounding box center [305, 235] width 392 height 90
click at [274, 223] on html "********" at bounding box center [305, 235] width 392 height 90
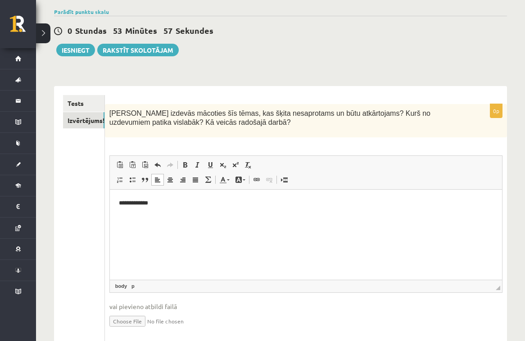
click at [275, 134] on div "Kas izdevās mācoties šīs tēmas, kas šķita nesaprotams un būtu atkārtojams? Kurš…" at bounding box center [306, 121] width 402 height 34
click at [278, 209] on html "**********" at bounding box center [305, 235] width 392 height 90
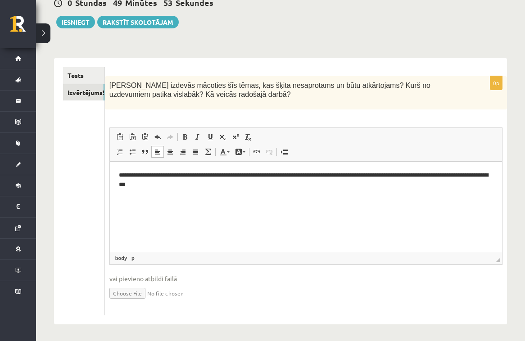
scroll to position [15, 0]
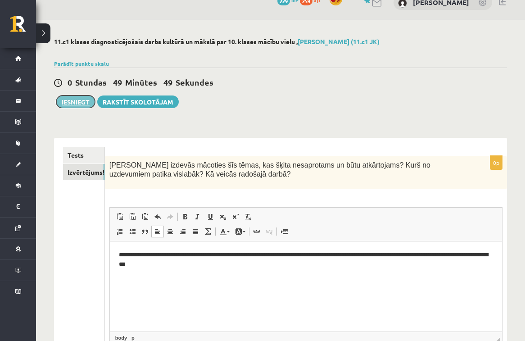
click at [83, 97] on button "Iesniegt" at bounding box center [75, 102] width 39 height 13
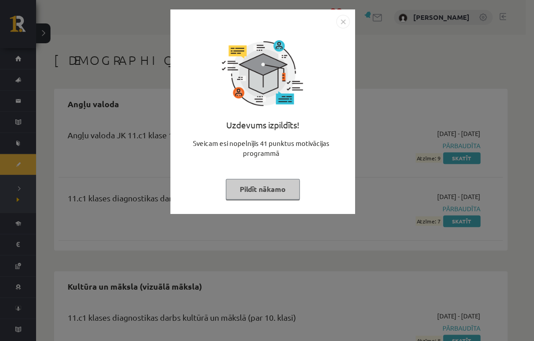
click at [292, 189] on button "Pildīt nākamo" at bounding box center [263, 189] width 74 height 21
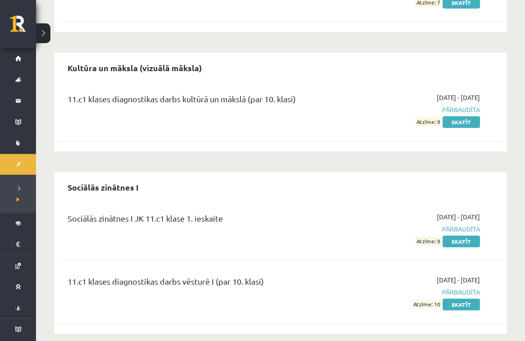
scroll to position [228, 0]
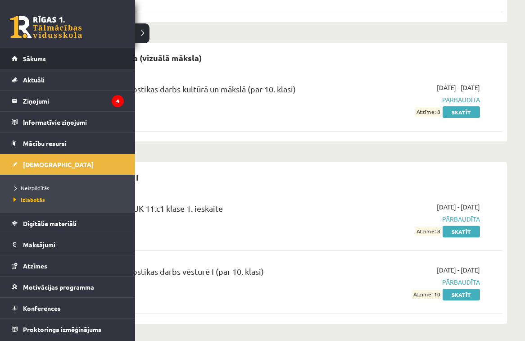
click at [38, 57] on span "Sākums" at bounding box center [34, 59] width 23 height 8
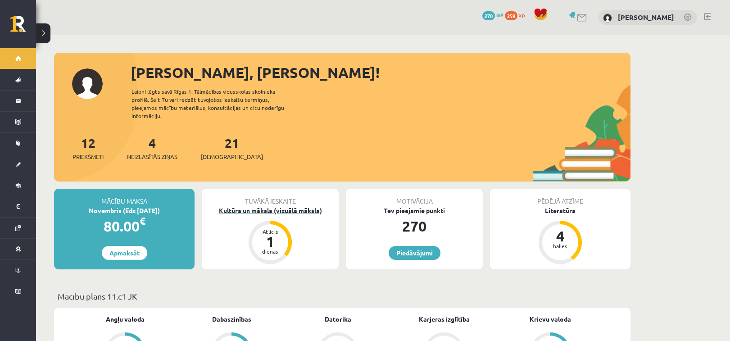
click at [288, 206] on div "Kultūra un māksla (vizuālā māksla)" at bounding box center [270, 210] width 137 height 9
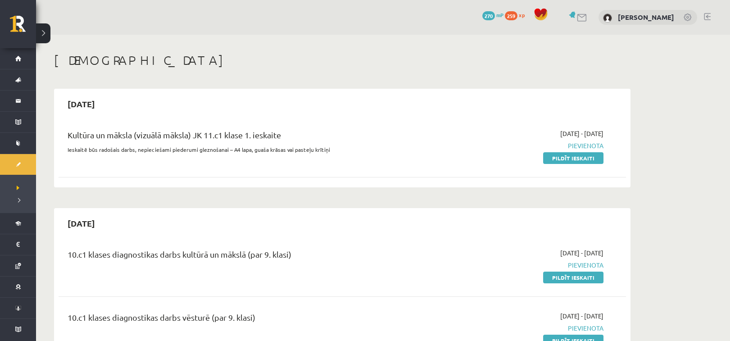
scroll to position [16, 0]
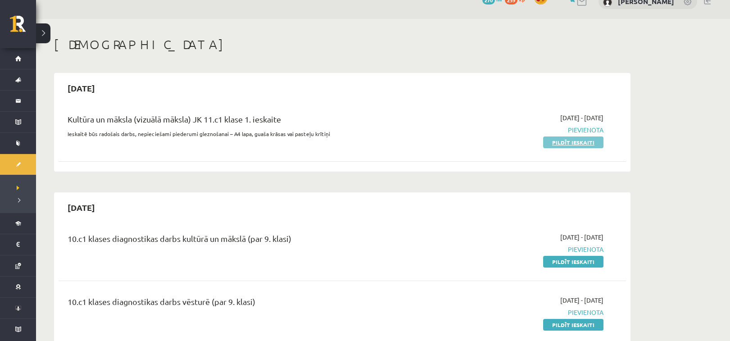
click at [589, 145] on link "Pildīt ieskaiti" at bounding box center [573, 143] width 60 height 12
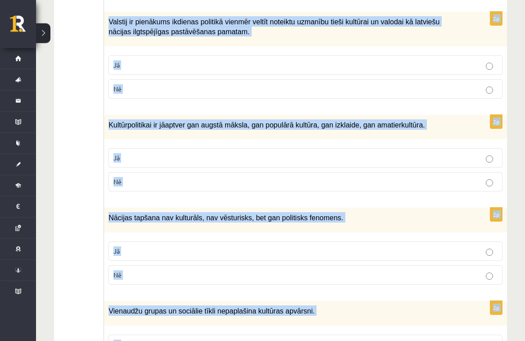
scroll to position [1299, 0]
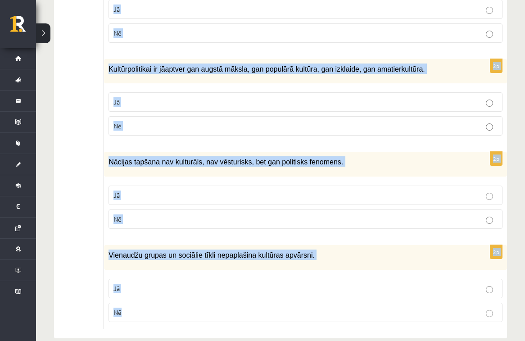
drag, startPoint x: 109, startPoint y: 130, endPoint x: 420, endPoint y: 315, distance: 361.9
copy form "Kultūrtelpu veido noteikta sabiedrības kultūras izpausme. Jā Nē 2p Latviskums i…"
click at [105, 161] on div "Nācijas tapšana nav kulturāls, nav vēsturisks, bet gan politisks fenomens." at bounding box center [305, 164] width 403 height 25
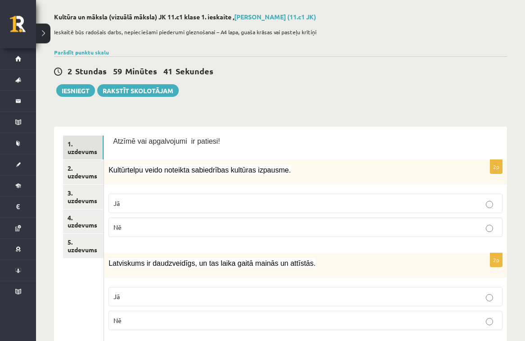
scroll to position [89, 0]
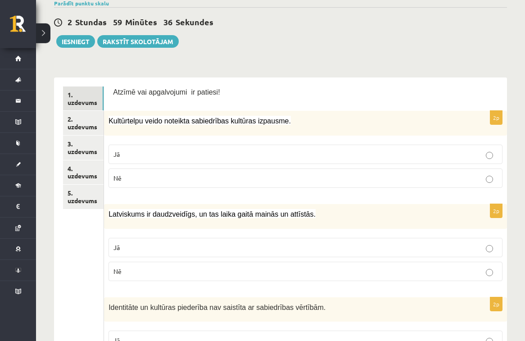
click at [205, 152] on p "Jā" at bounding box center [306, 154] width 384 height 9
click at [216, 253] on label "Jā" at bounding box center [306, 247] width 394 height 19
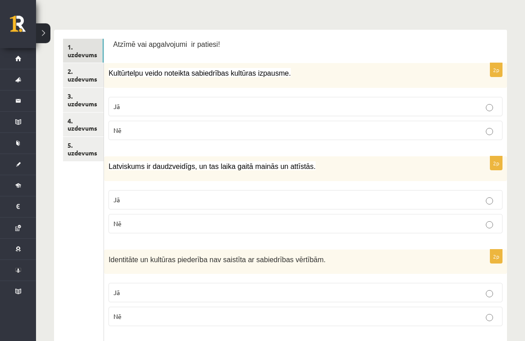
scroll to position [169, 0]
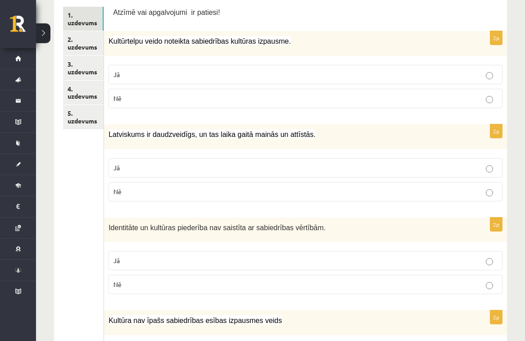
click at [318, 284] on p "Nē" at bounding box center [306, 284] width 384 height 9
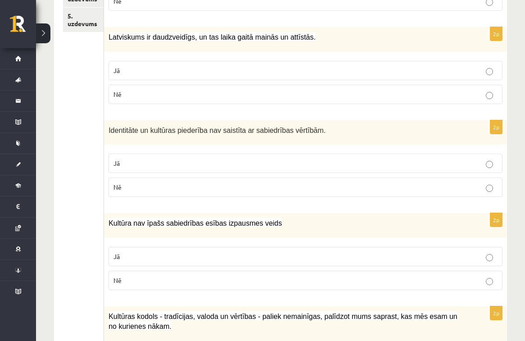
scroll to position [248, 0]
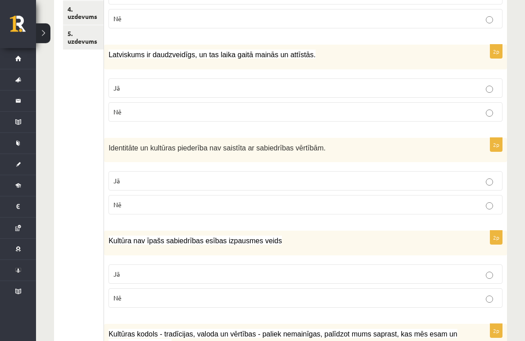
click at [242, 301] on p "Nē" at bounding box center [306, 297] width 384 height 9
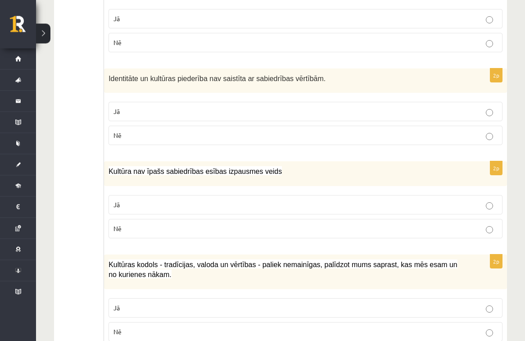
scroll to position [328, 0]
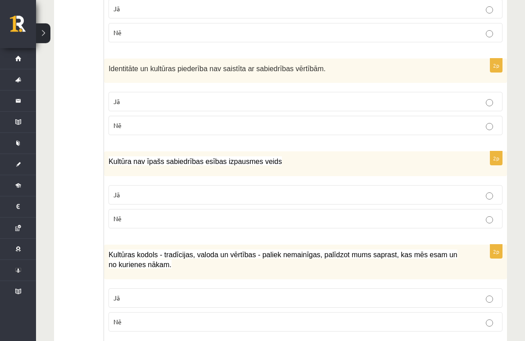
click at [194, 297] on p "Jā" at bounding box center [306, 297] width 384 height 9
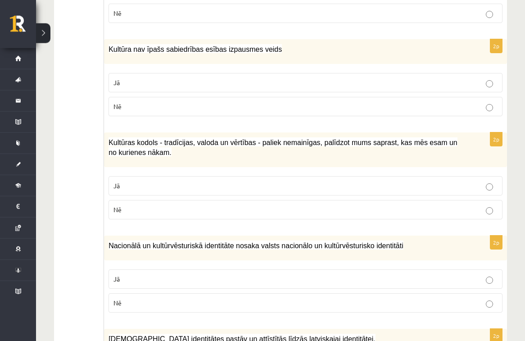
scroll to position [439, 0]
click at [298, 277] on p "Jā" at bounding box center [306, 279] width 384 height 9
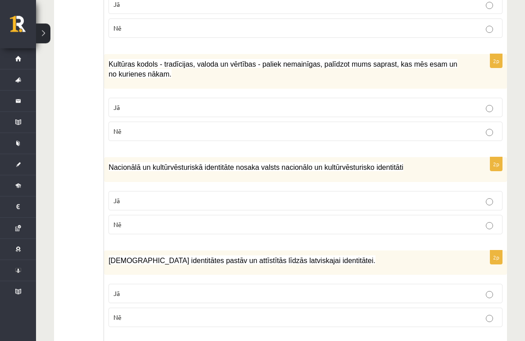
scroll to position [519, 0]
click at [296, 298] on label "Jā" at bounding box center [306, 292] width 394 height 19
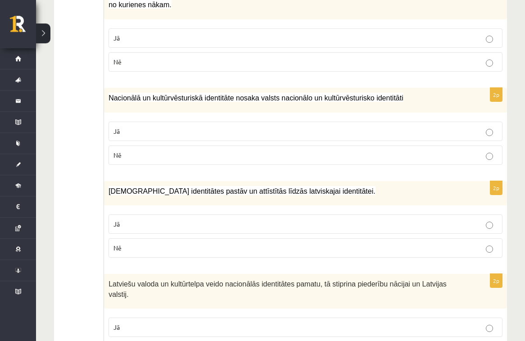
scroll to position [598, 0]
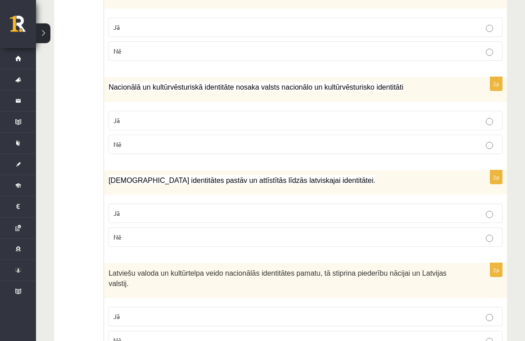
click at [262, 312] on p "Jā" at bounding box center [306, 316] width 384 height 9
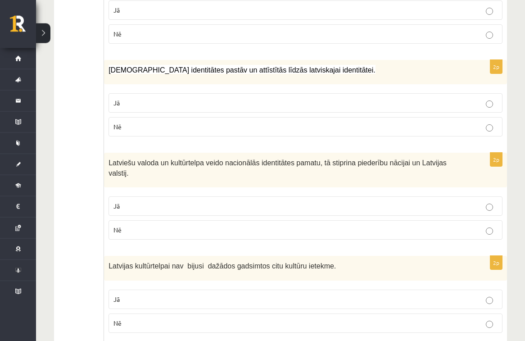
scroll to position [710, 0]
click at [266, 318] on p "Nē" at bounding box center [306, 322] width 384 height 9
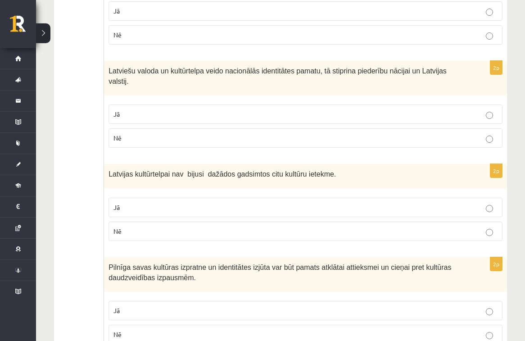
scroll to position [805, 0]
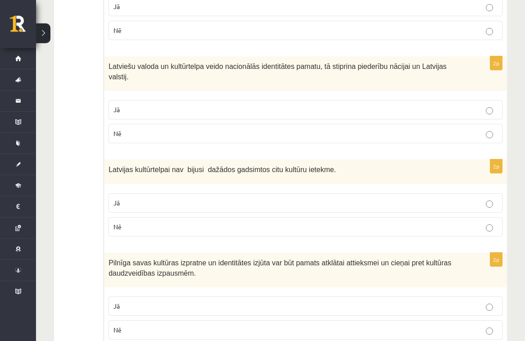
click at [304, 301] on p "Jā" at bounding box center [306, 305] width 384 height 9
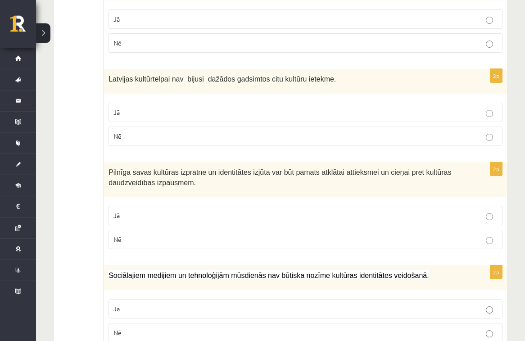
scroll to position [901, 0]
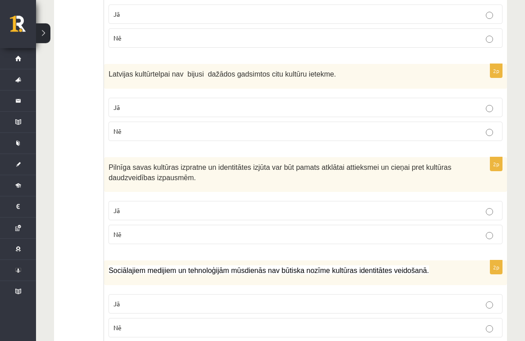
click at [240, 320] on label "Nē" at bounding box center [306, 327] width 394 height 19
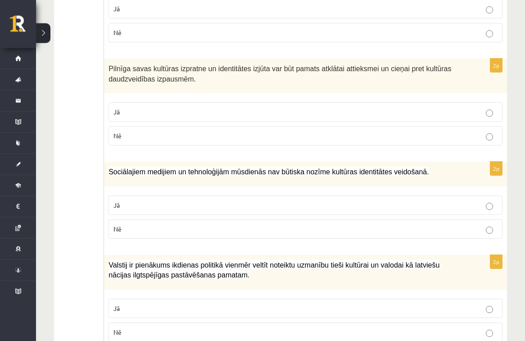
scroll to position [1013, 0]
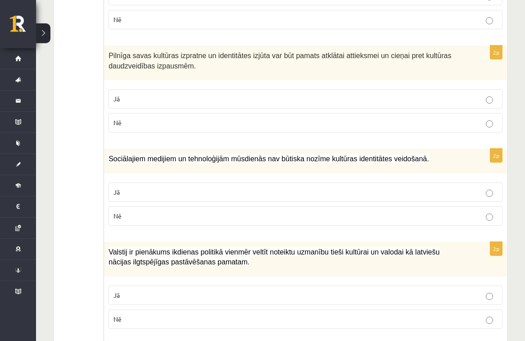
click at [217, 286] on label "Jā" at bounding box center [306, 295] width 394 height 19
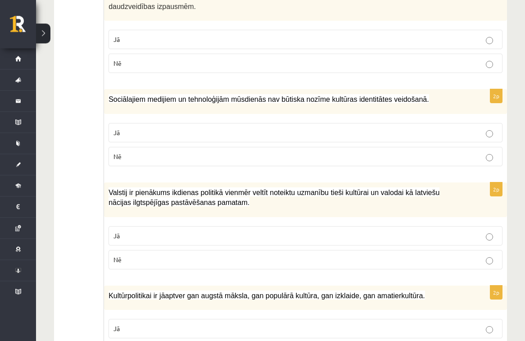
scroll to position [1092, 0]
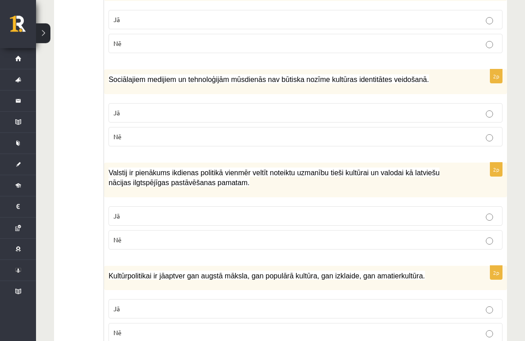
click at [200, 304] on p "Jā" at bounding box center [306, 308] width 384 height 9
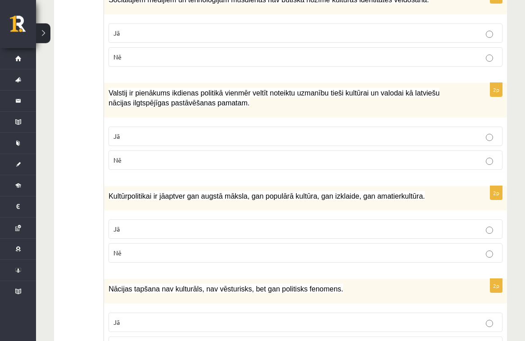
scroll to position [1187, 0]
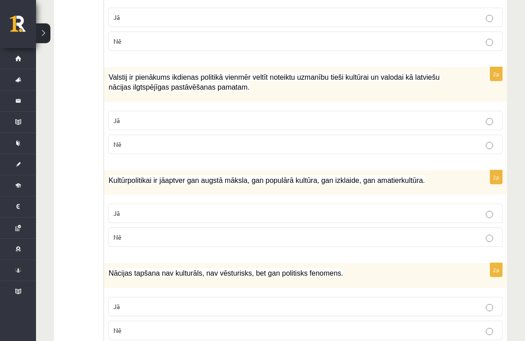
click at [315, 326] on p "Nē" at bounding box center [306, 330] width 384 height 9
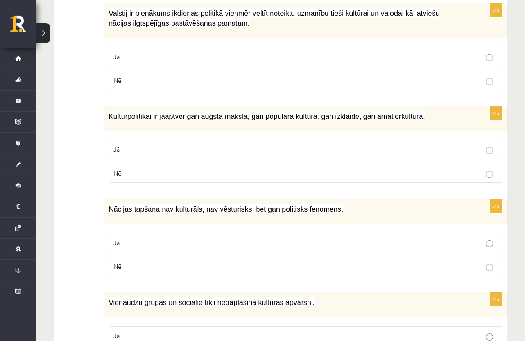
scroll to position [1267, 0]
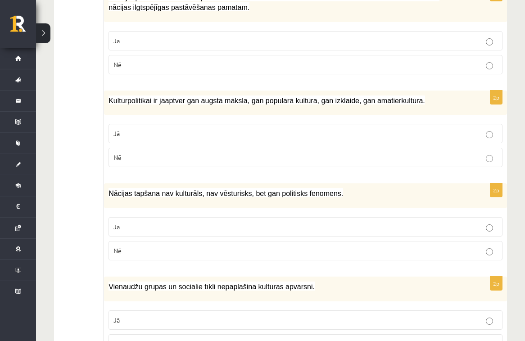
click at [313, 339] on p "Nē" at bounding box center [306, 343] width 384 height 9
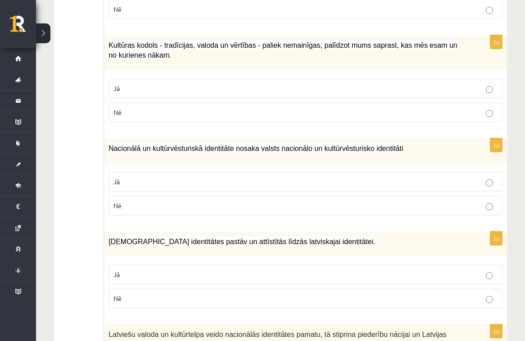
scroll to position [0, 0]
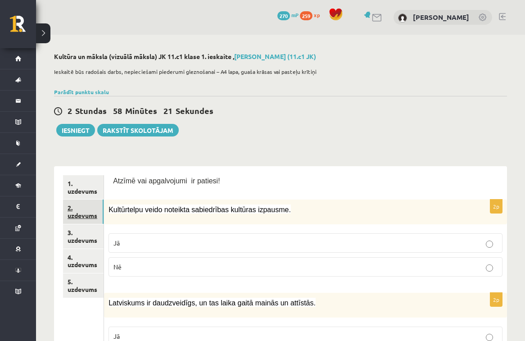
click at [87, 207] on link "2. uzdevums" at bounding box center [83, 212] width 41 height 24
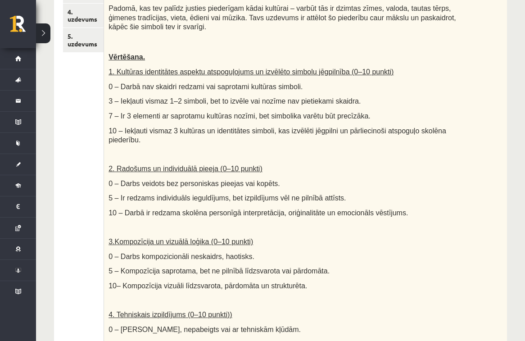
scroll to position [150, 0]
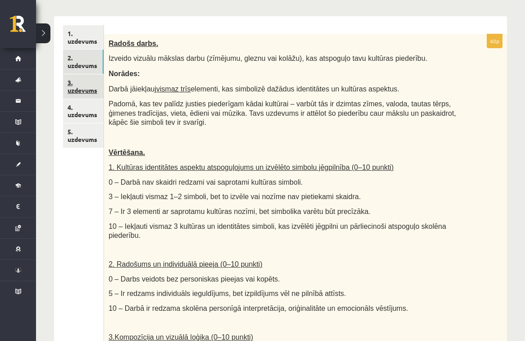
click at [84, 83] on link "3. uzdevums" at bounding box center [83, 86] width 41 height 24
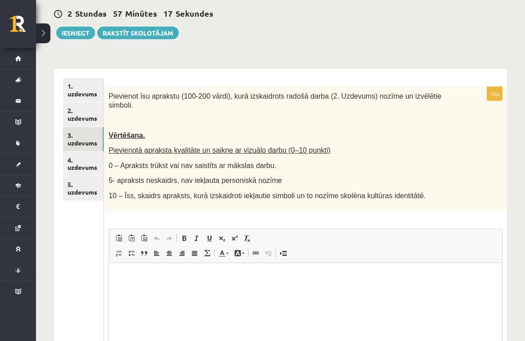
scroll to position [0, 0]
click at [85, 155] on link "4. uzdevums" at bounding box center [83, 164] width 41 height 24
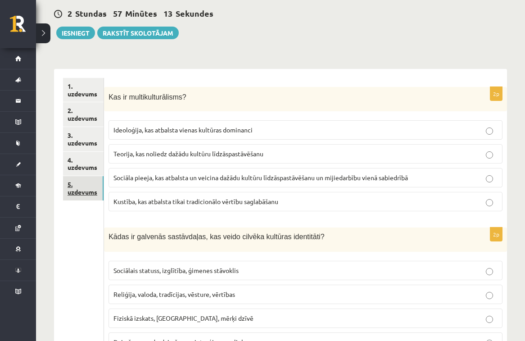
click at [87, 179] on link "5. uzdevums" at bounding box center [83, 188] width 41 height 24
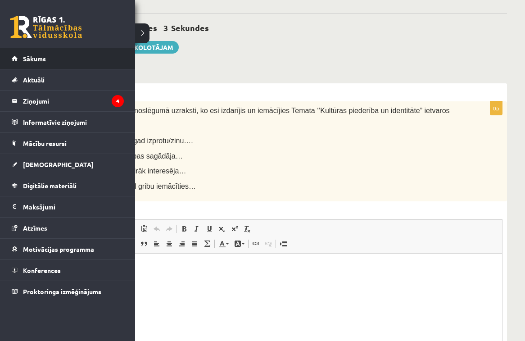
click at [39, 59] on span "Sākums" at bounding box center [34, 59] width 23 height 8
